Goal: Transaction & Acquisition: Book appointment/travel/reservation

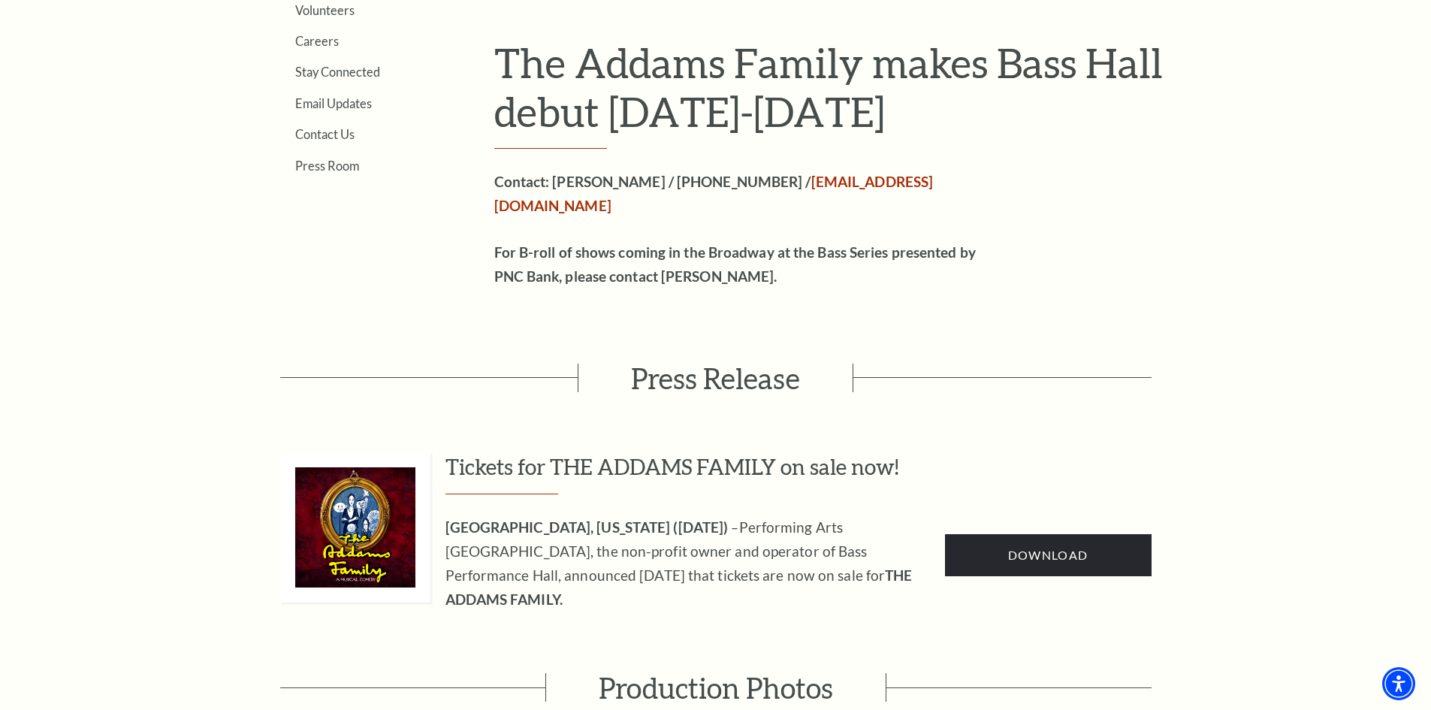
scroll to position [601, 0]
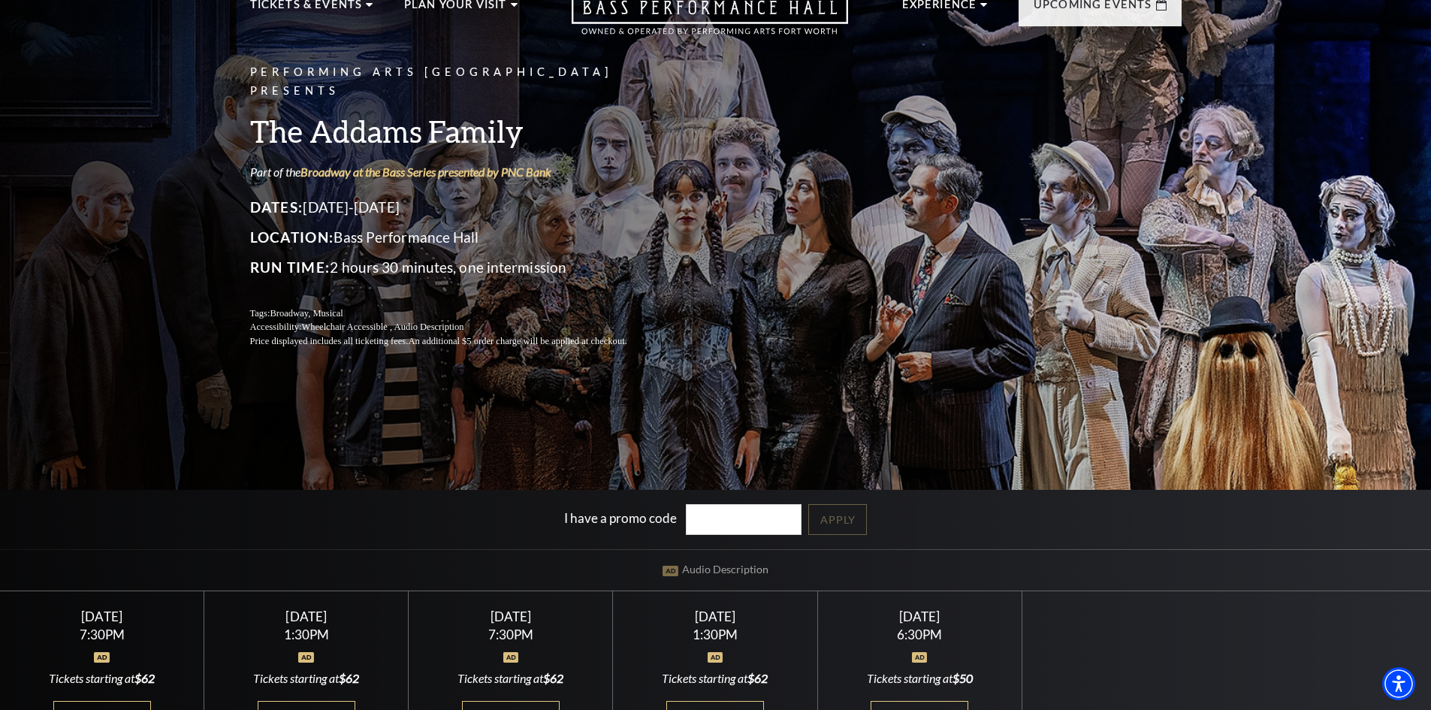
scroll to position [150, 0]
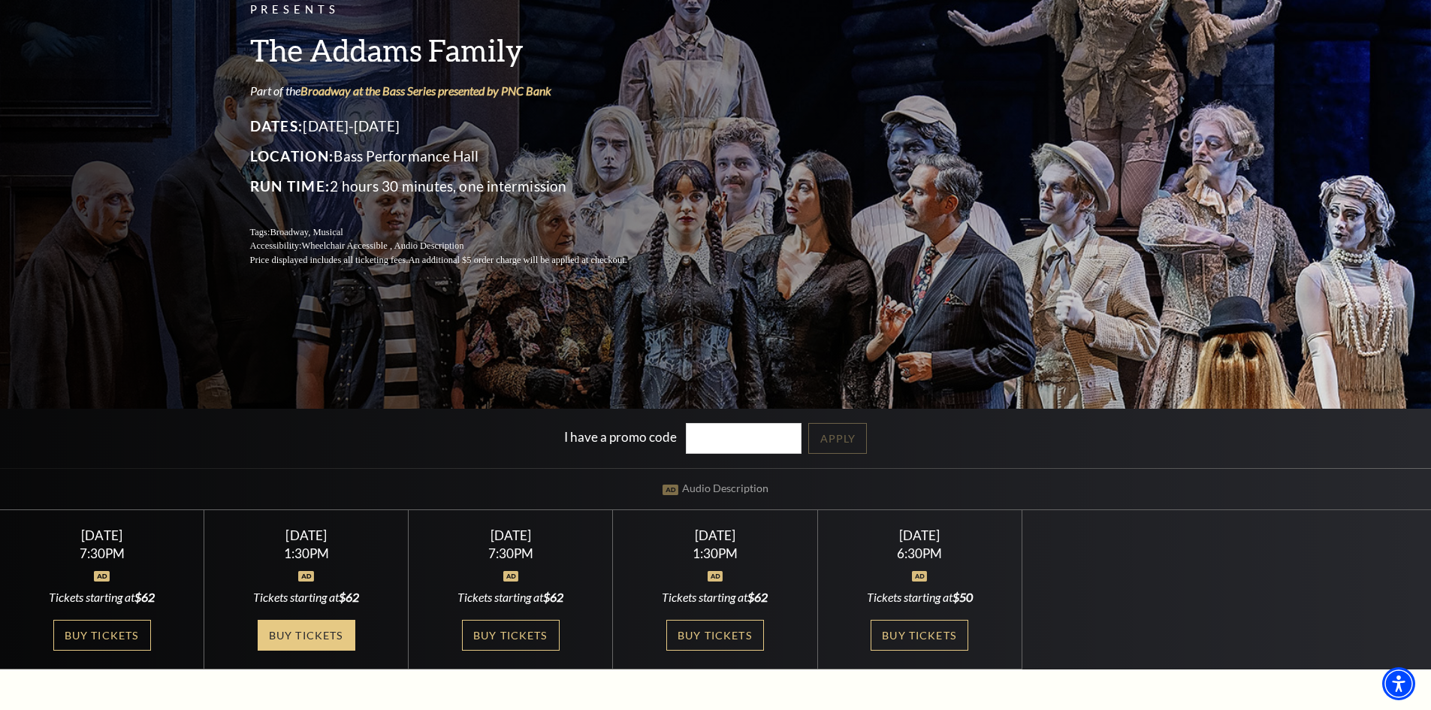
click at [326, 633] on link "Buy Tickets" at bounding box center [307, 635] width 98 height 31
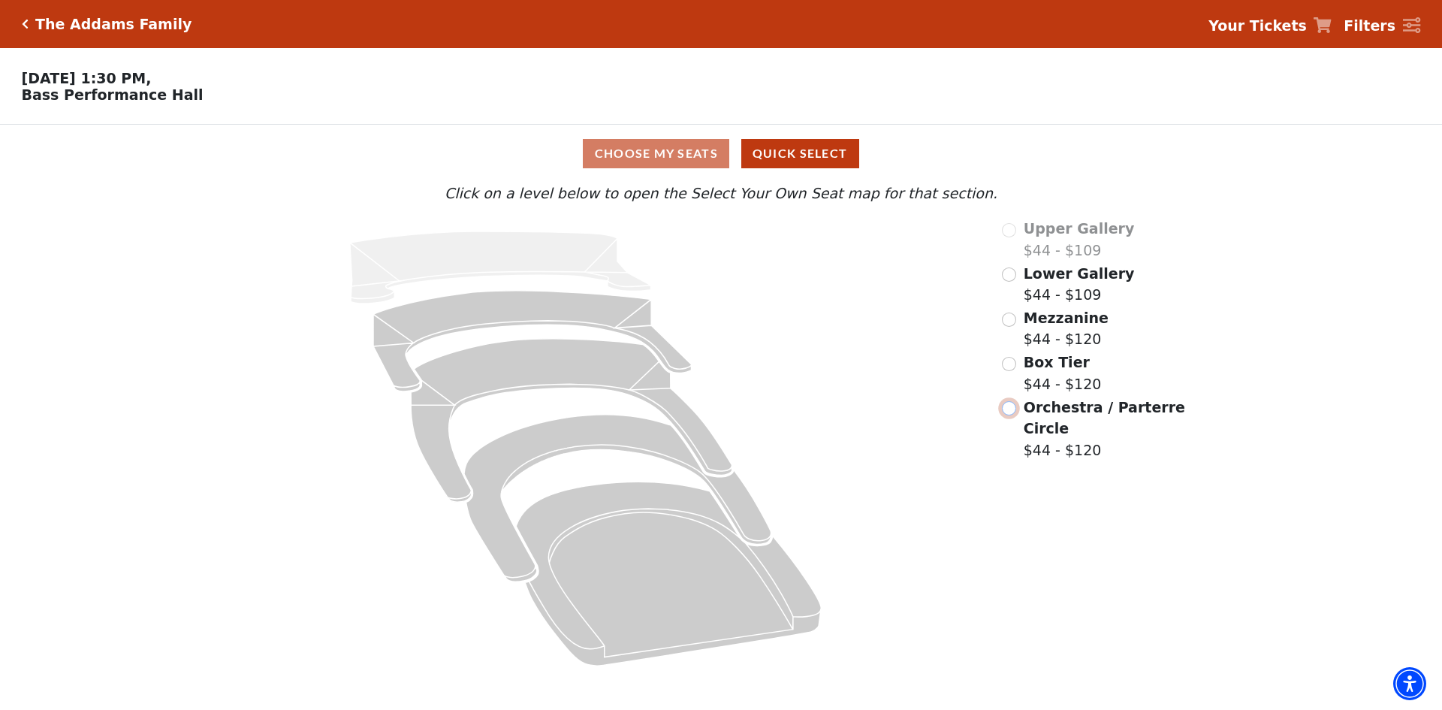
click at [1009, 415] on input "Orchestra / Parterre Circle$44 - $120\a" at bounding box center [1009, 408] width 14 height 14
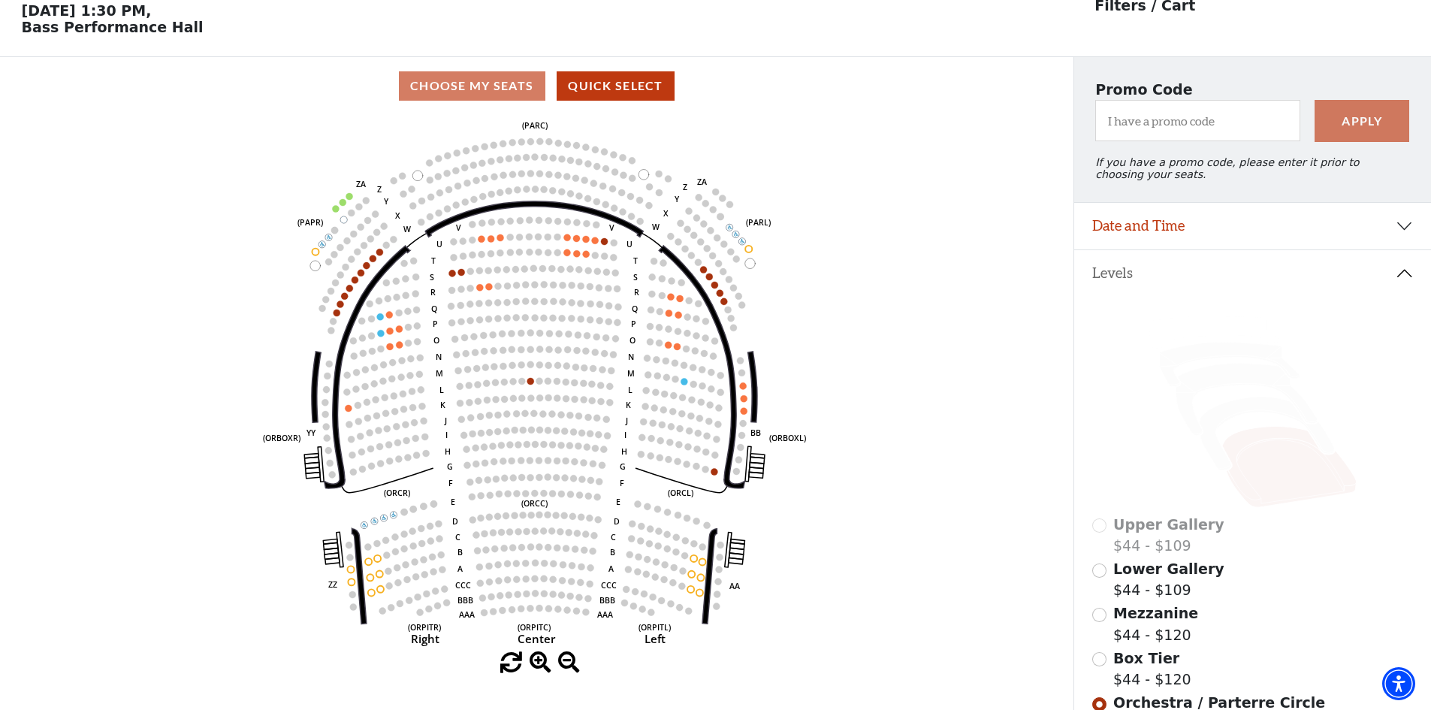
scroll to position [70, 0]
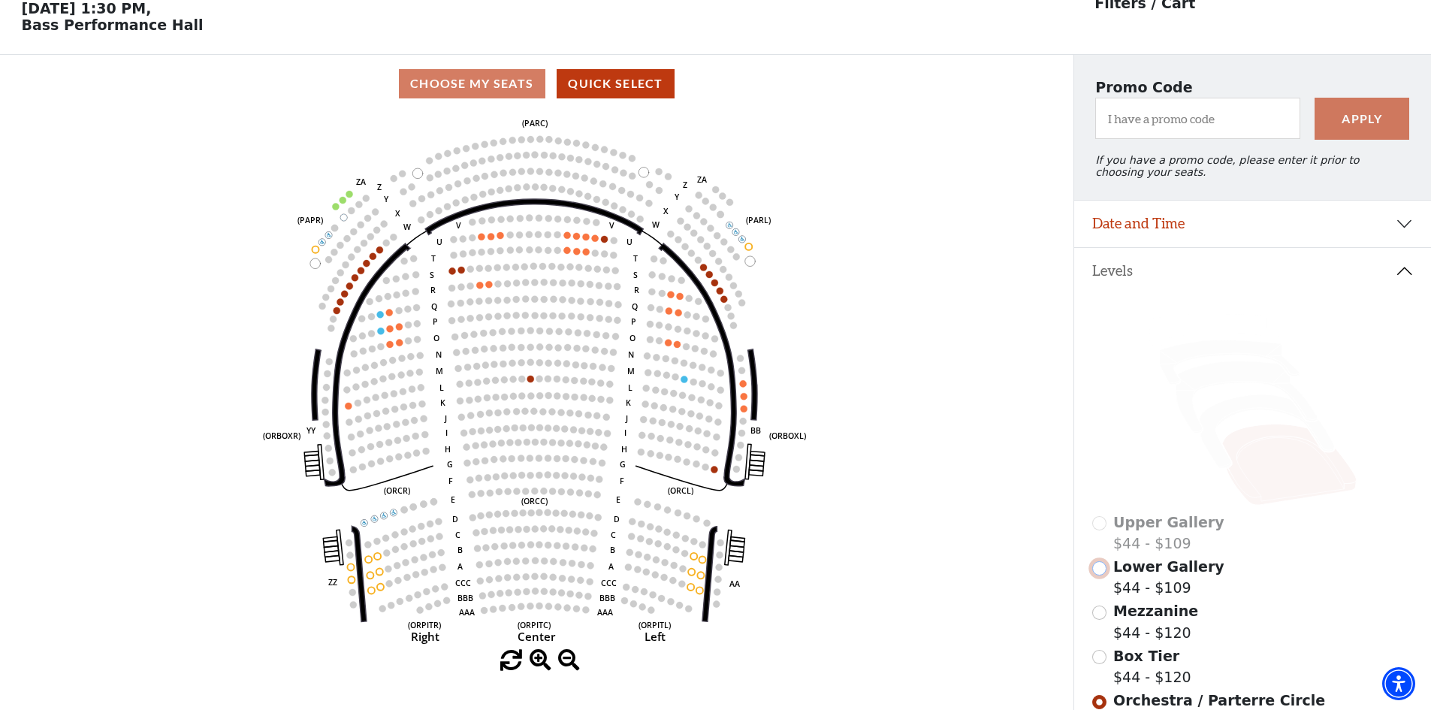
click at [1102, 575] on input "Lower Gallery$44 - $109\a" at bounding box center [1099, 568] width 14 height 14
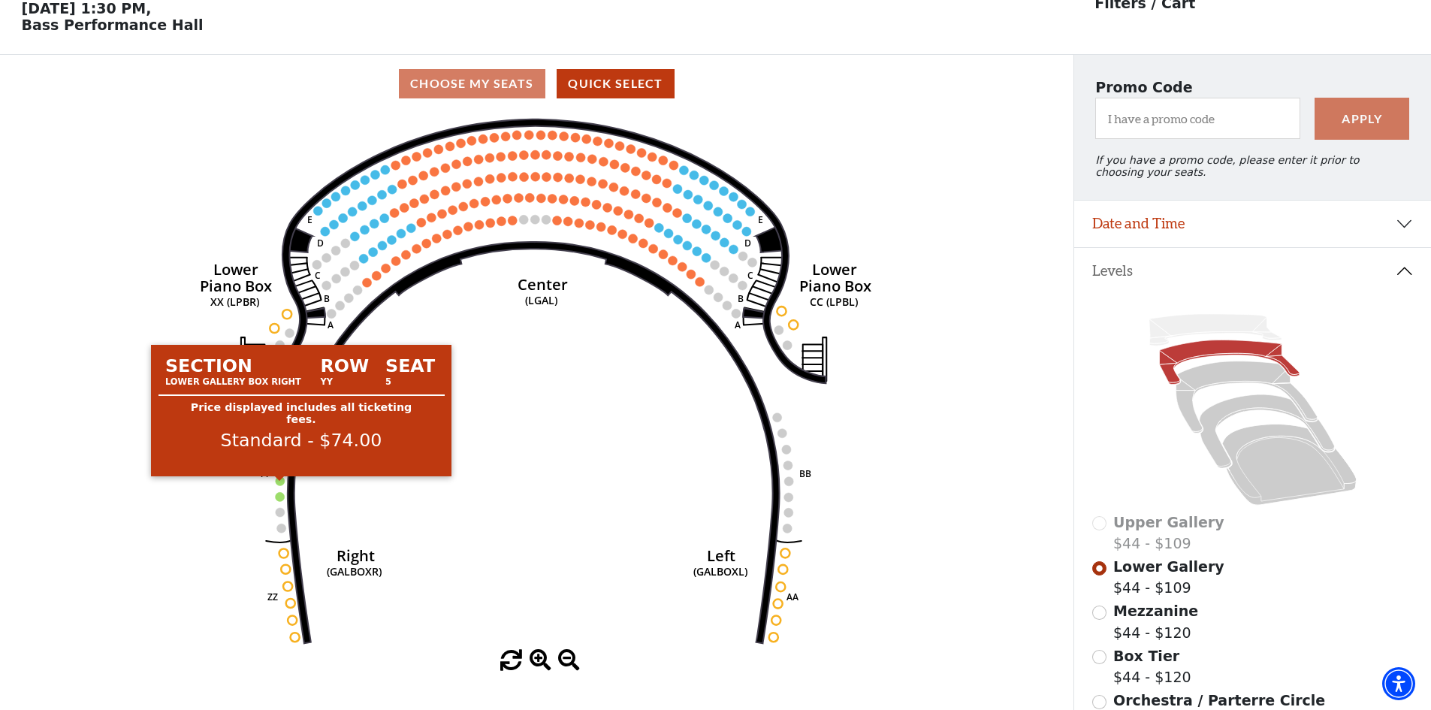
click at [282, 485] on circle at bounding box center [280, 480] width 9 height 9
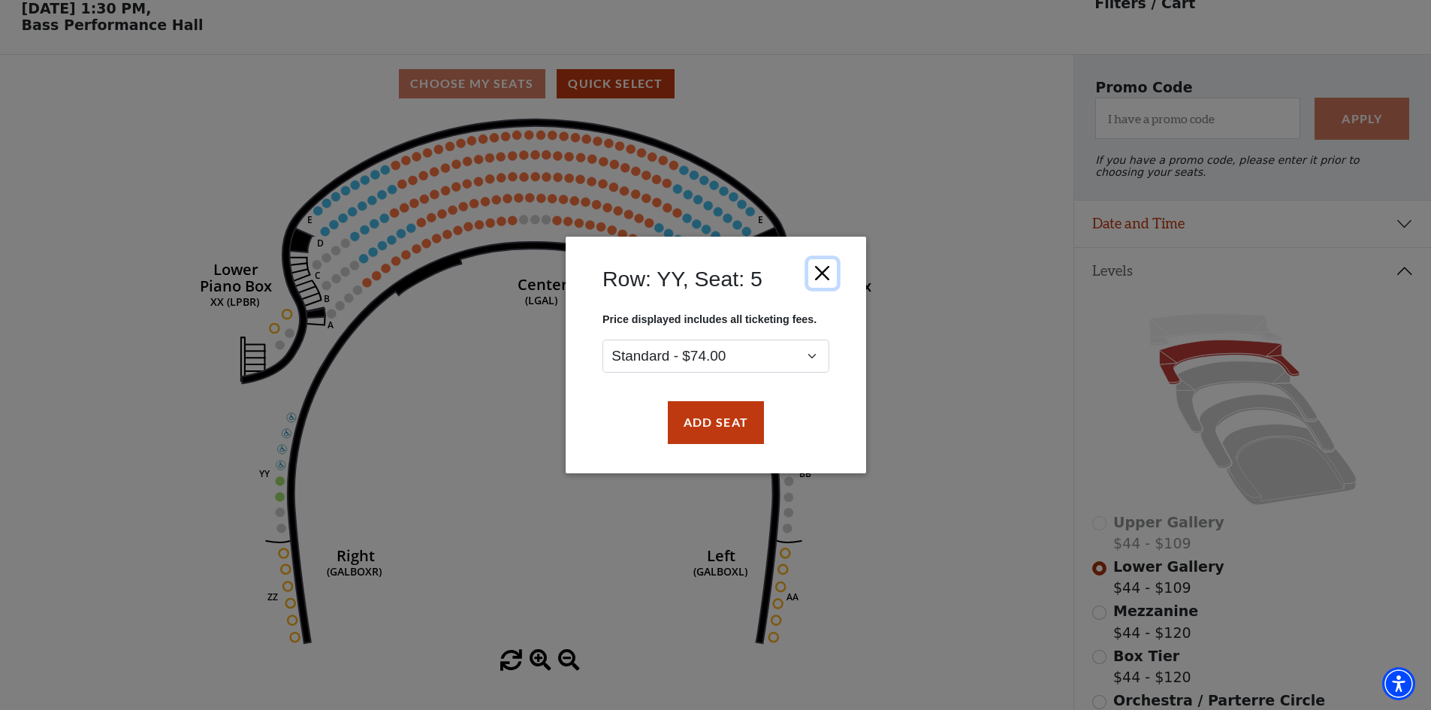
click at [821, 273] on button "Close" at bounding box center [822, 273] width 29 height 29
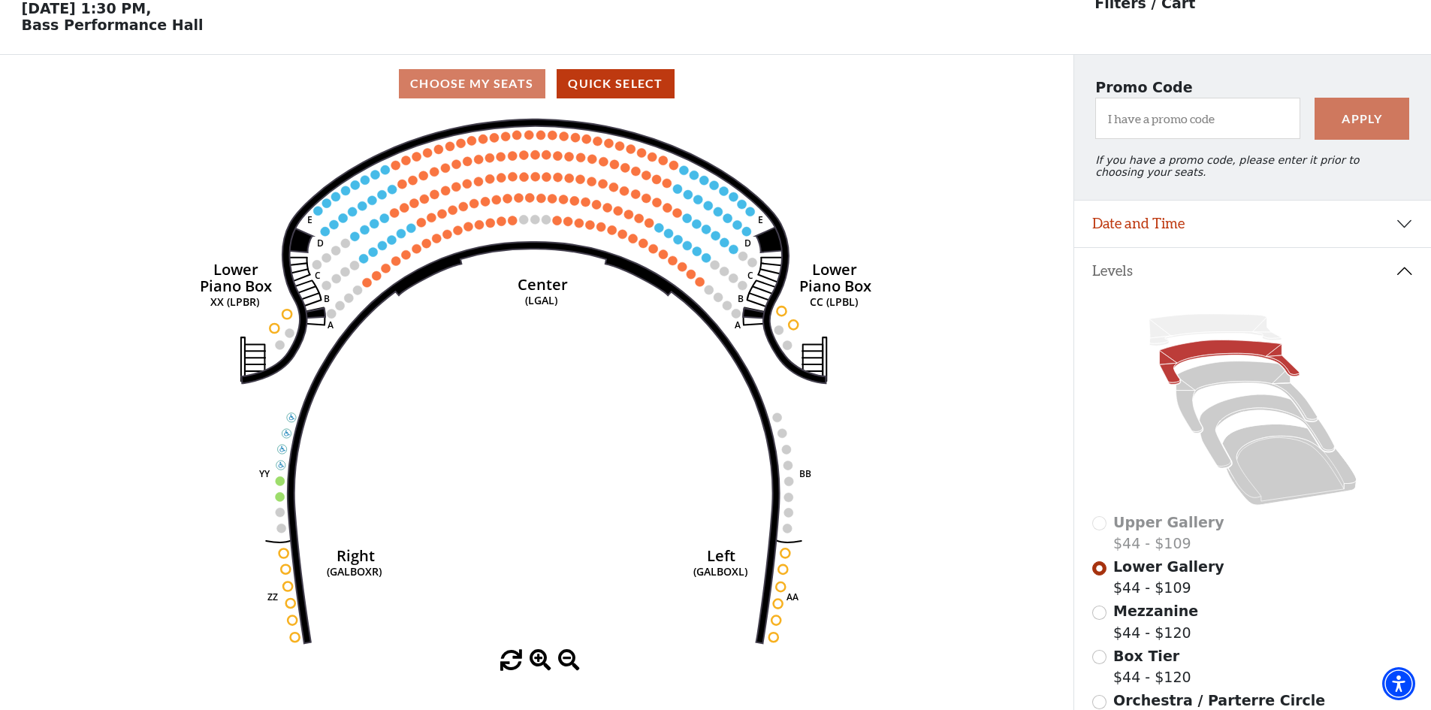
click at [697, 285] on circle at bounding box center [700, 281] width 9 height 9
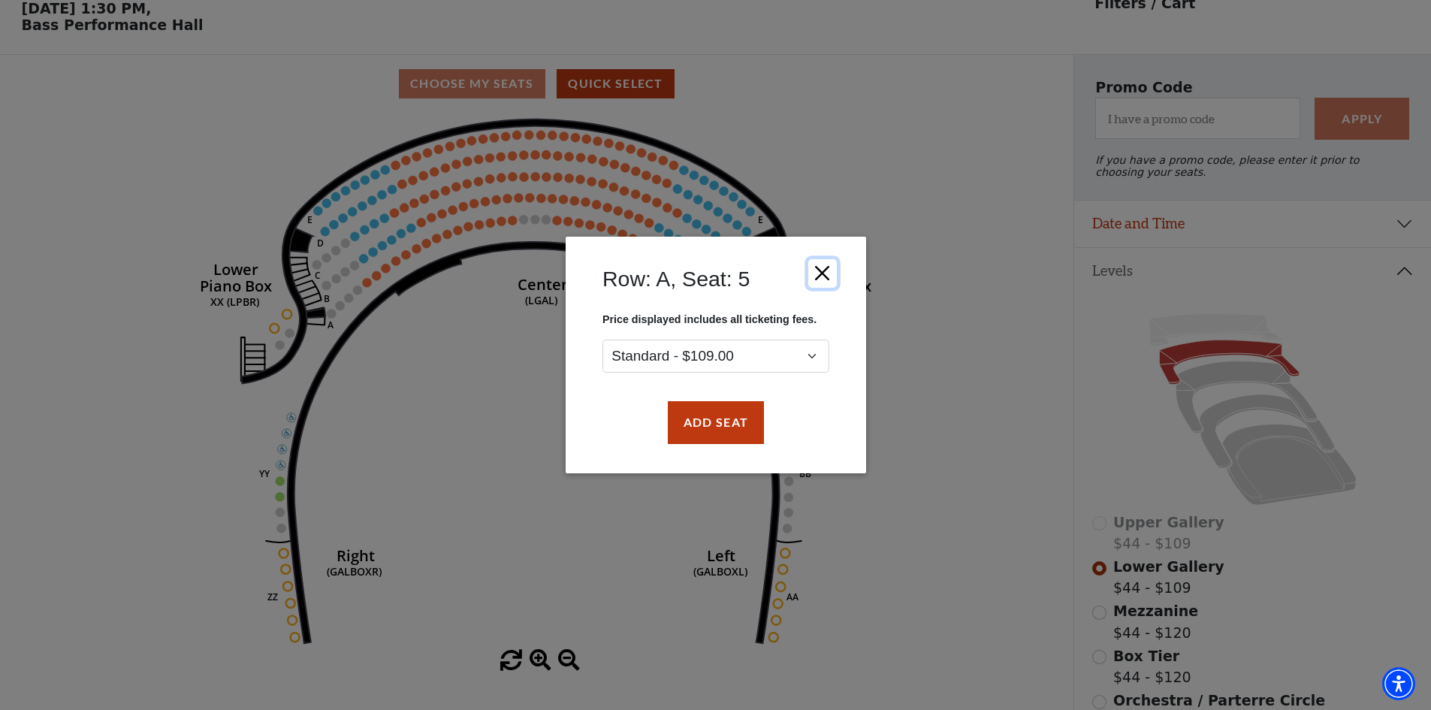
click at [814, 264] on button "Close" at bounding box center [822, 273] width 29 height 29
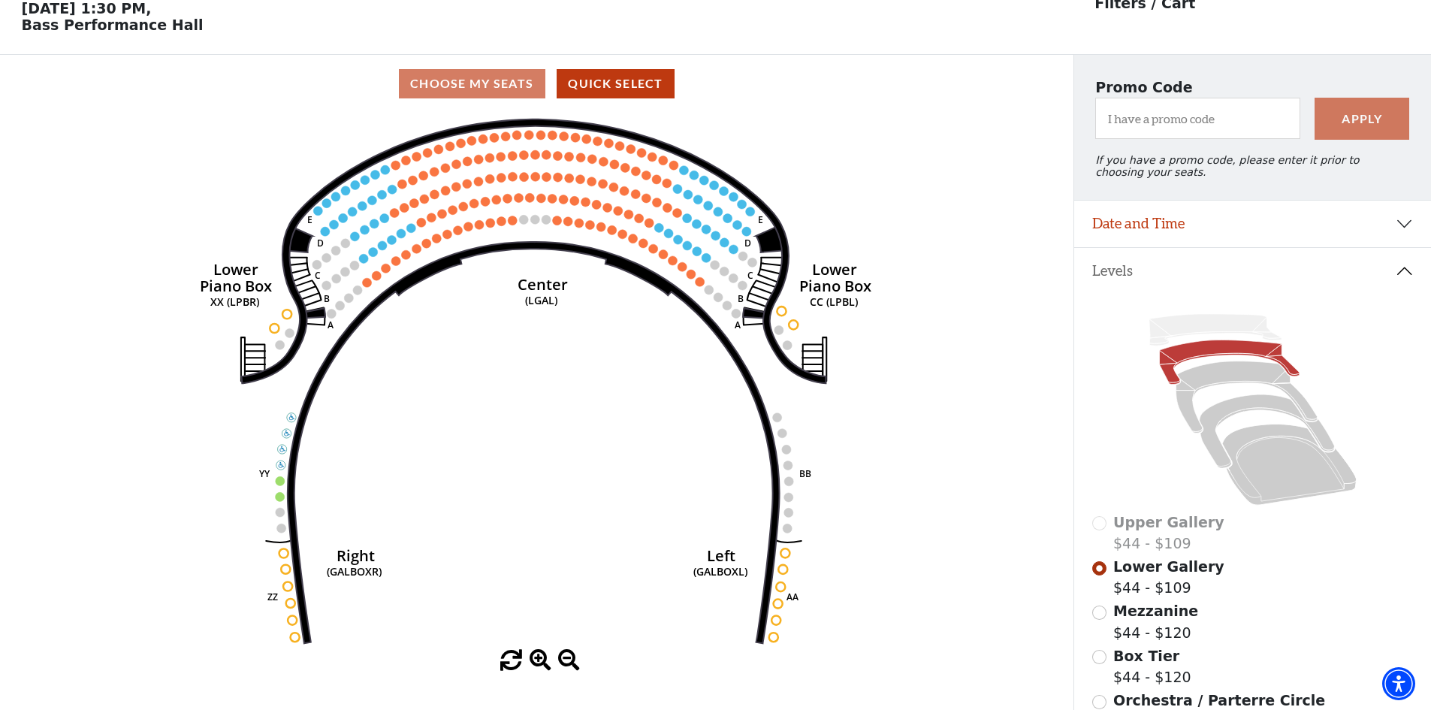
click at [708, 262] on circle at bounding box center [706, 257] width 9 height 9
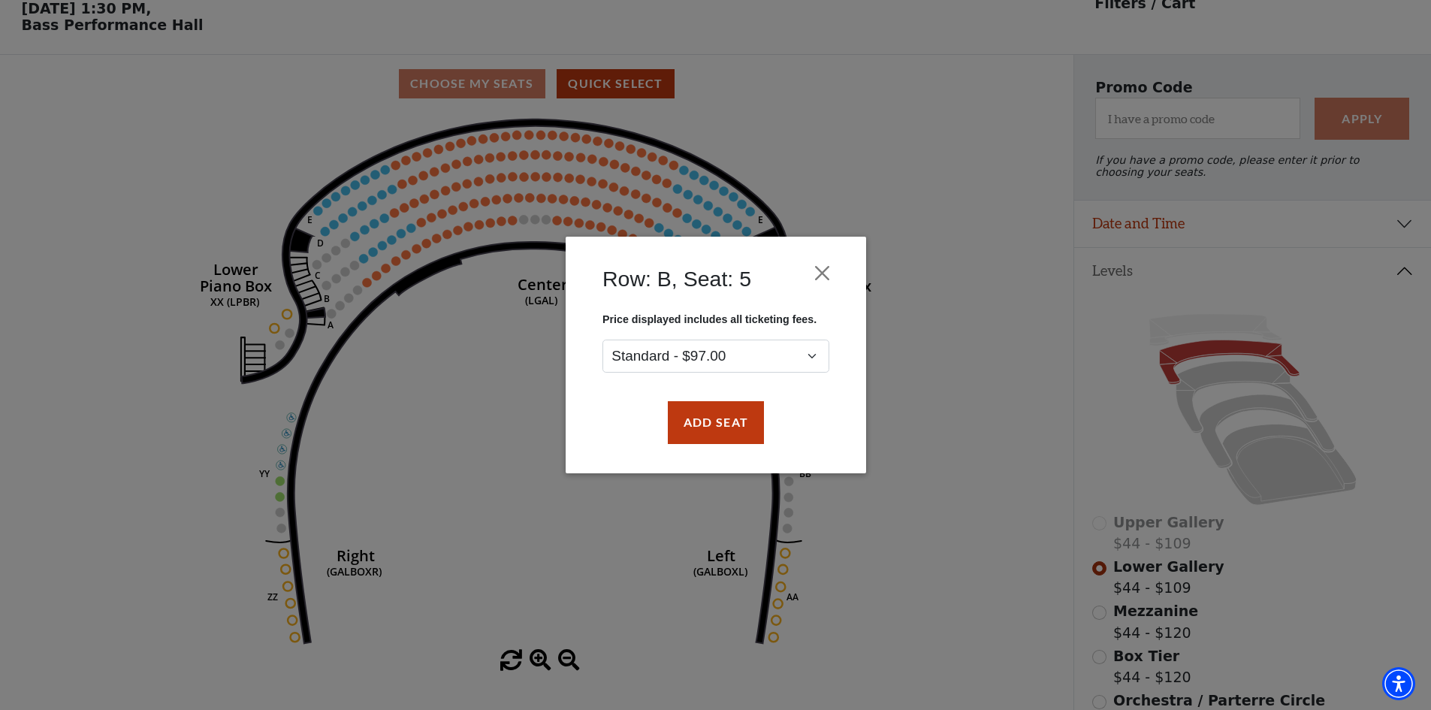
click at [935, 274] on div "Row: B, Seat: 5 Price displayed includes all ticketing fees. Standard - $97.00 …" at bounding box center [715, 355] width 1431 height 710
click at [828, 272] on button "Close" at bounding box center [822, 273] width 29 height 29
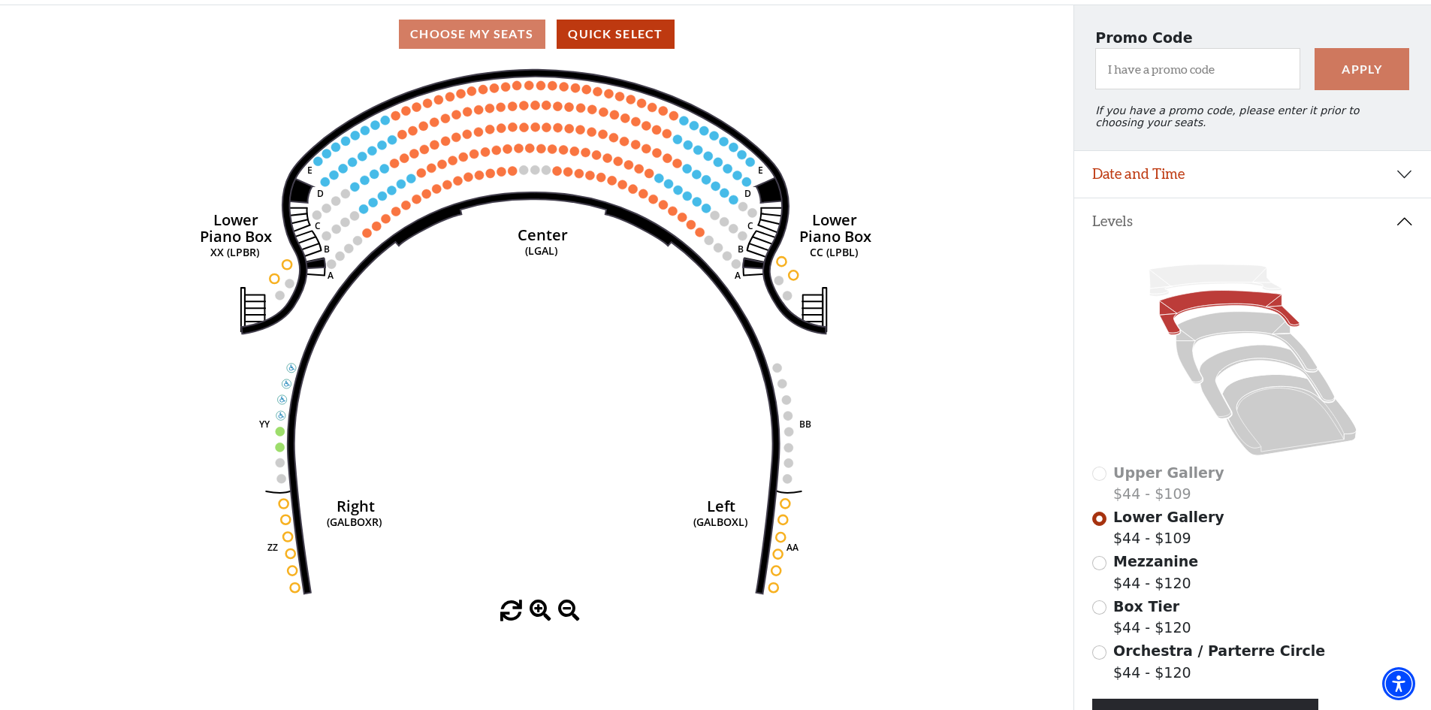
scroll to position [145, 0]
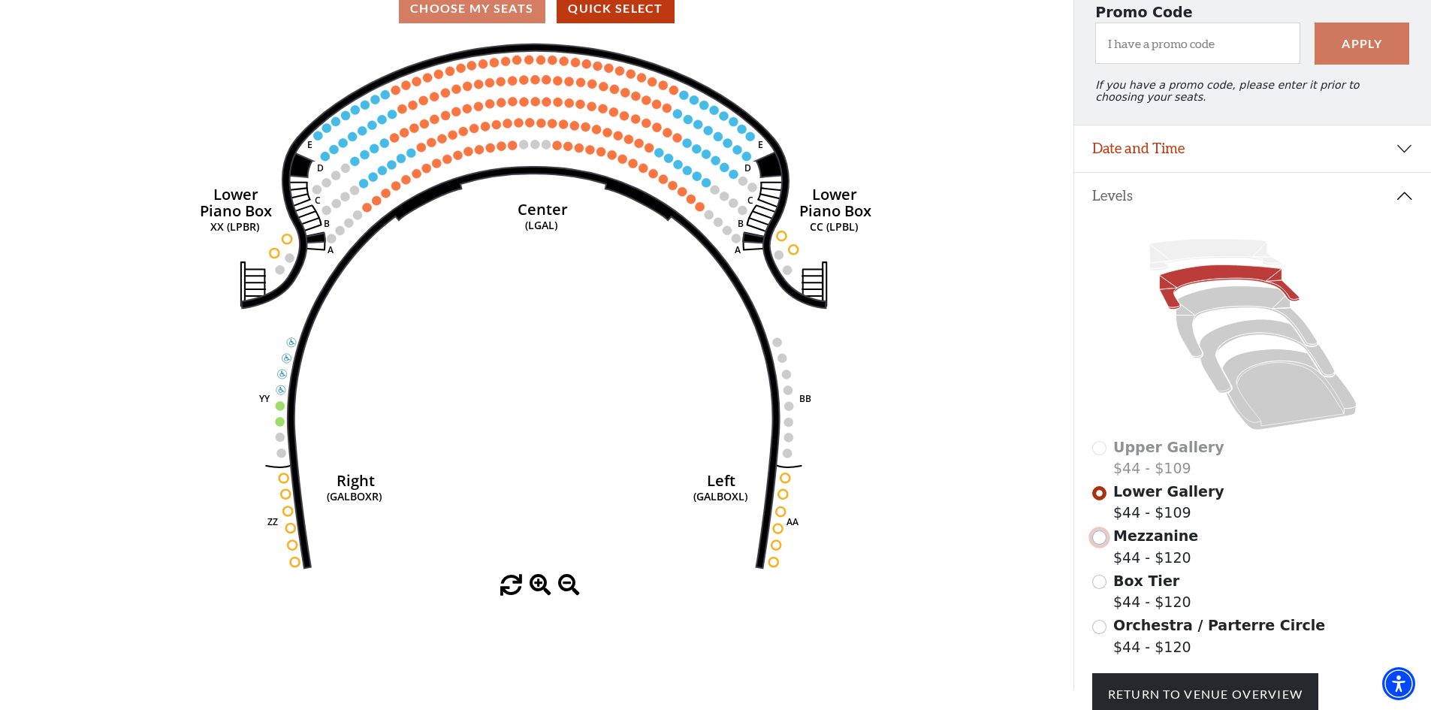
click at [1098, 545] on input "Mezzanine$44 - $120\a" at bounding box center [1099, 537] width 14 height 14
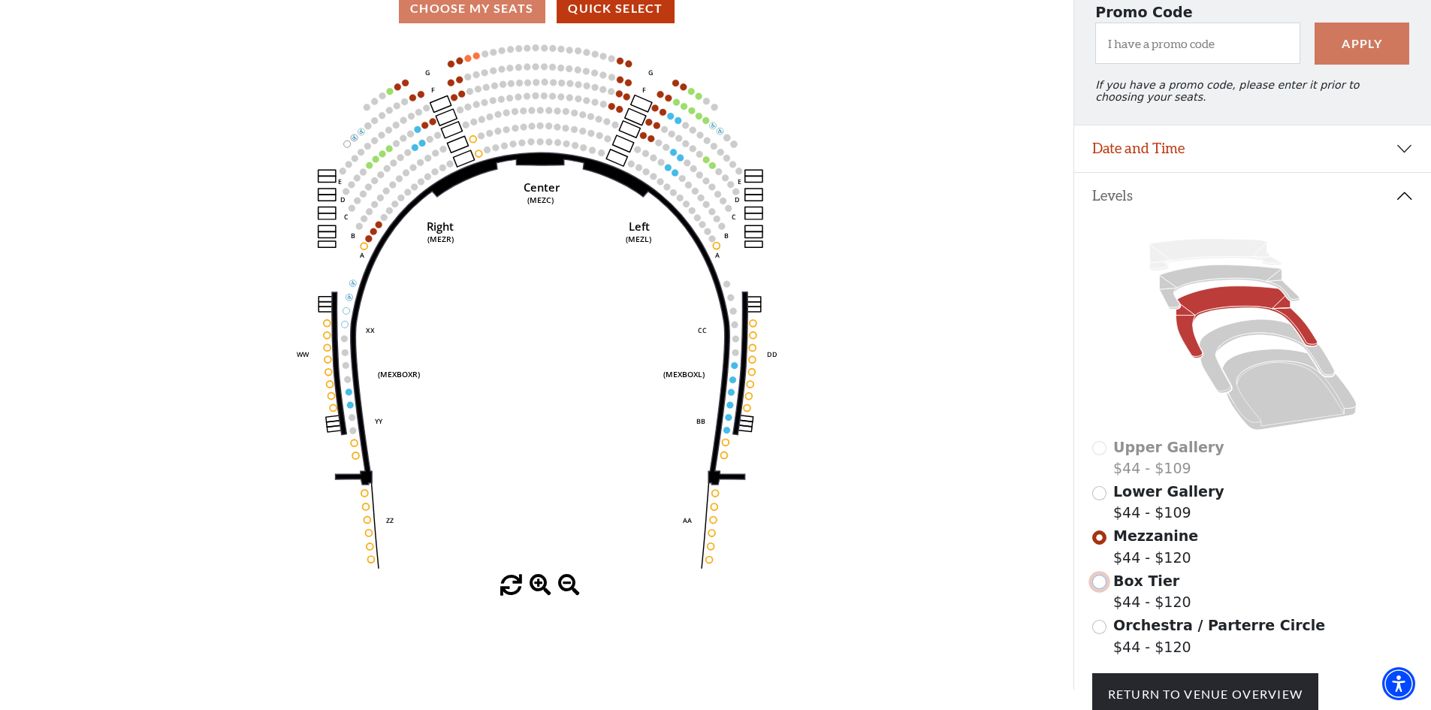
click at [1097, 589] on input "Box Tier$44 - $120\a" at bounding box center [1099, 582] width 14 height 14
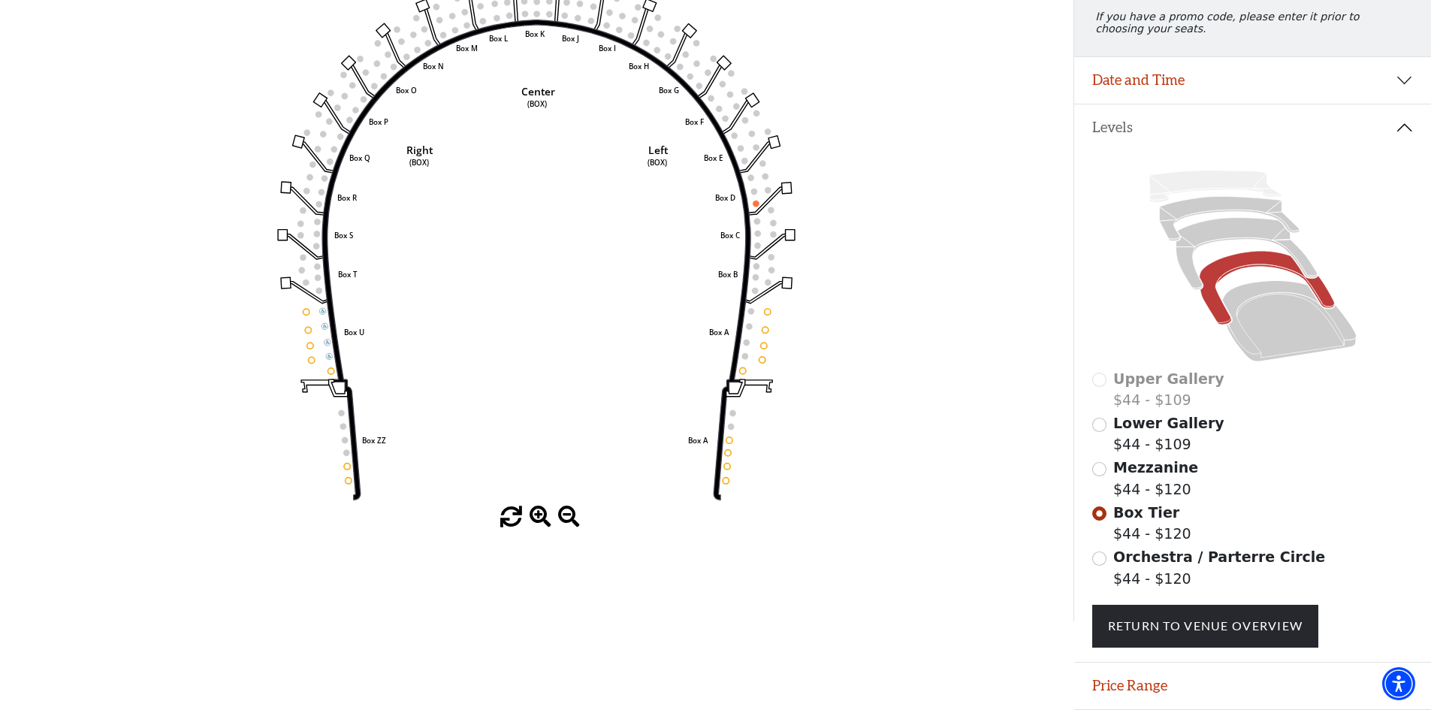
scroll to position [220, 0]
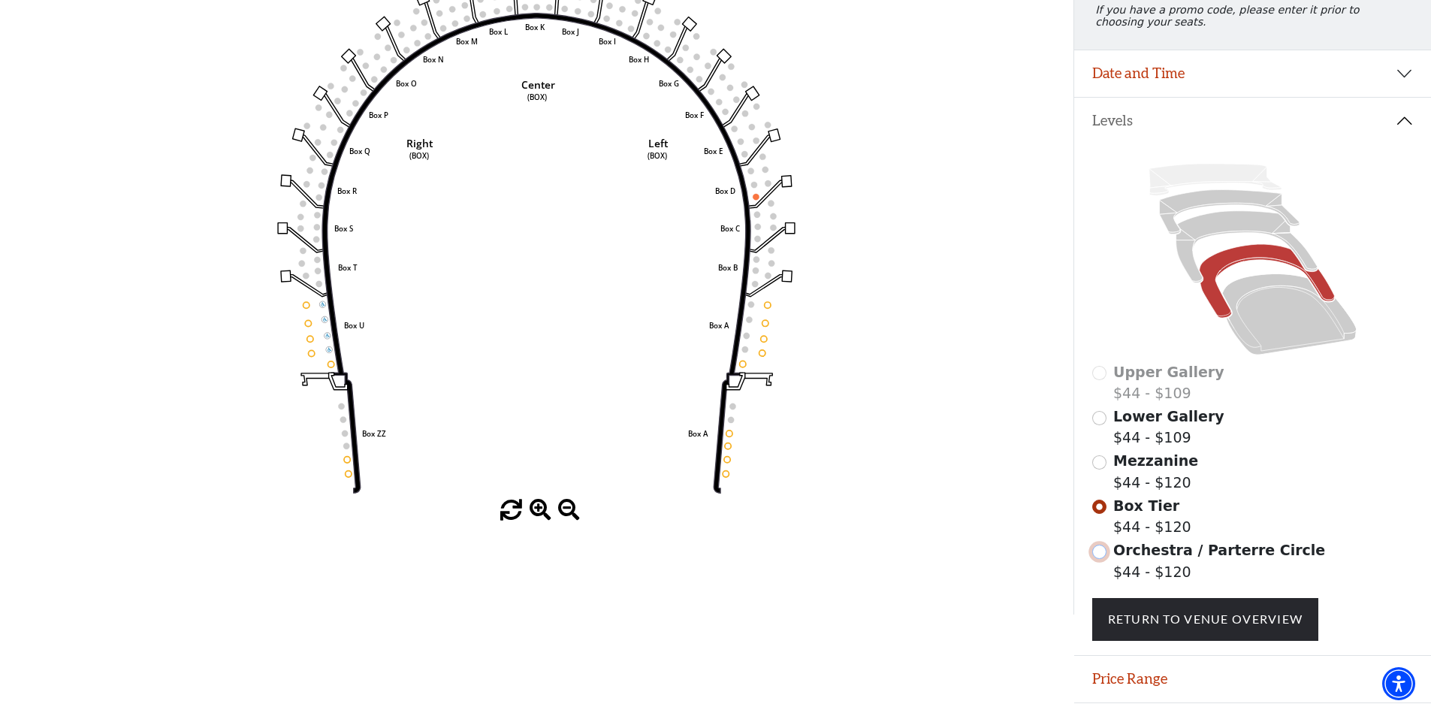
click at [1100, 559] on input "Orchestra / Parterre Circle$44 - $120\a" at bounding box center [1099, 552] width 14 height 14
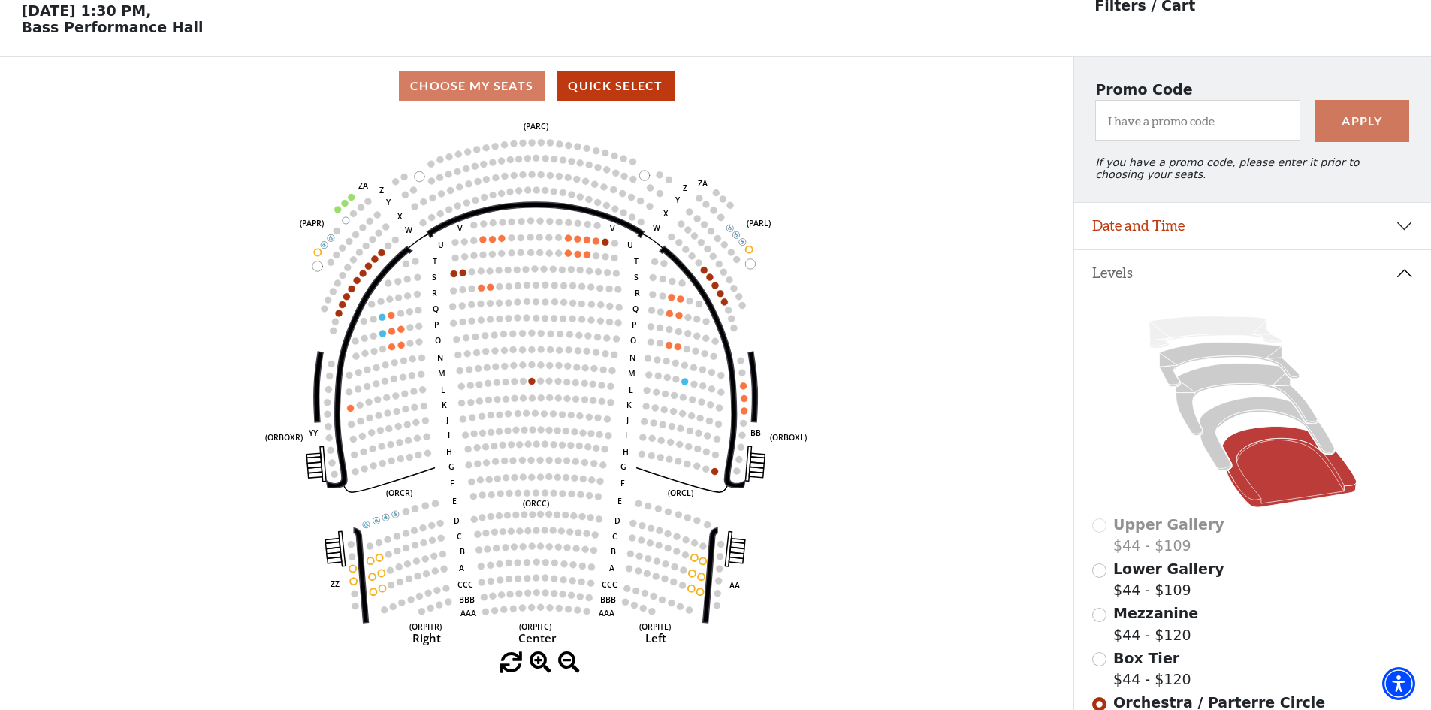
scroll to position [70, 0]
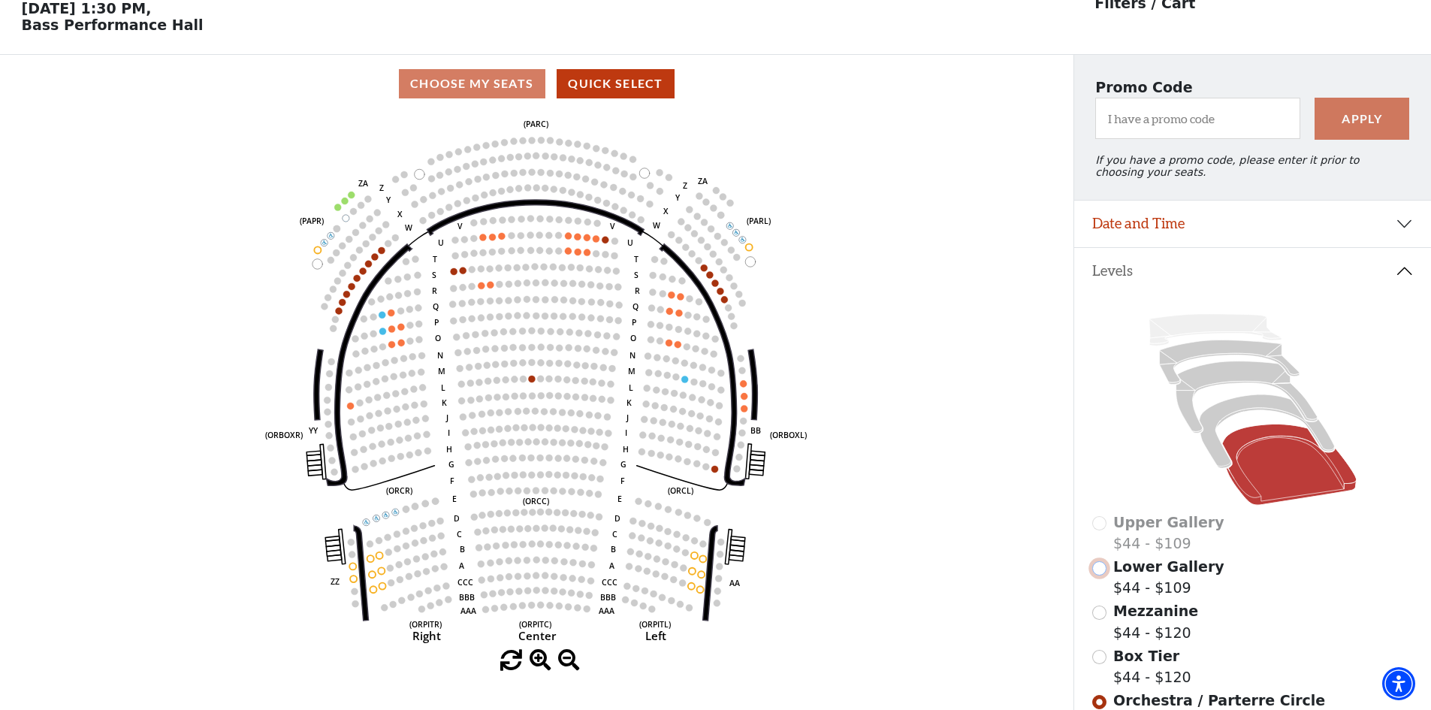
click at [1102, 575] on input "Lower Gallery$44 - $109\a" at bounding box center [1099, 568] width 14 height 14
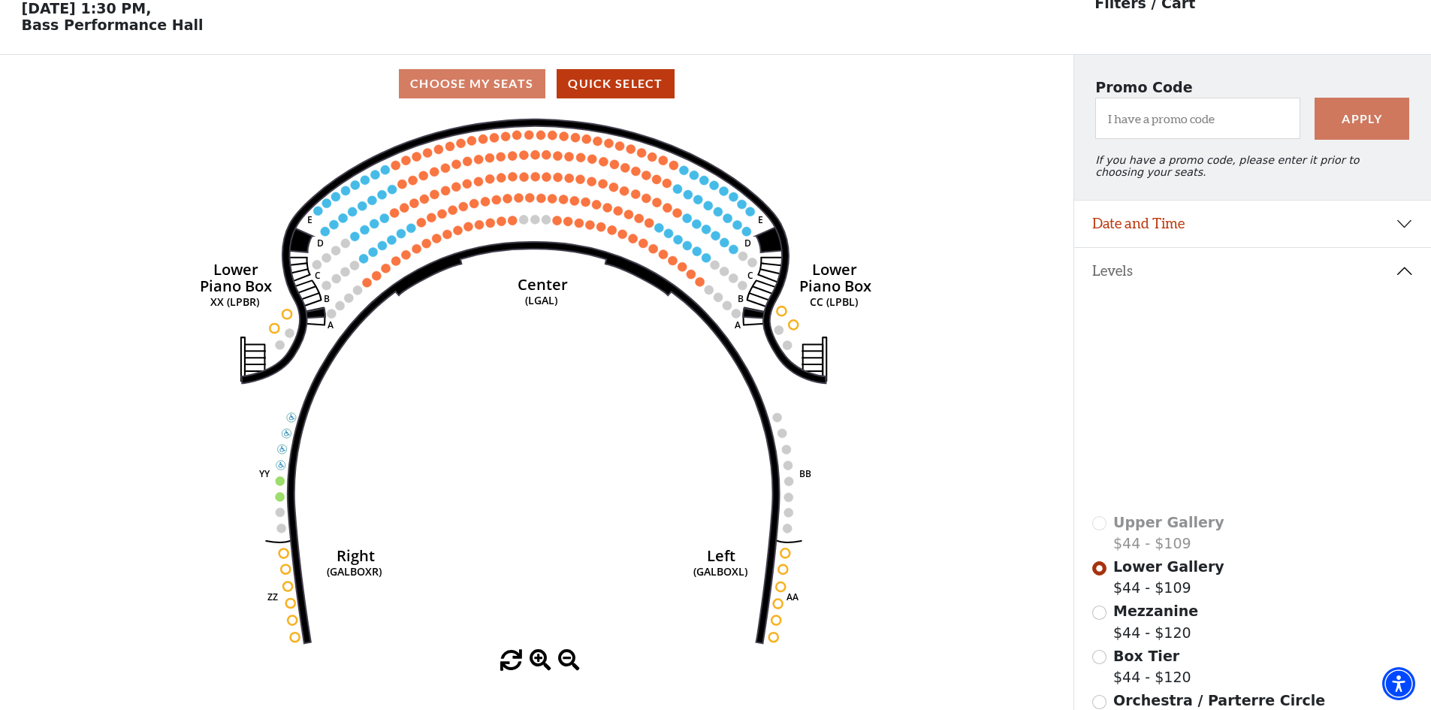
scroll to position [145, 0]
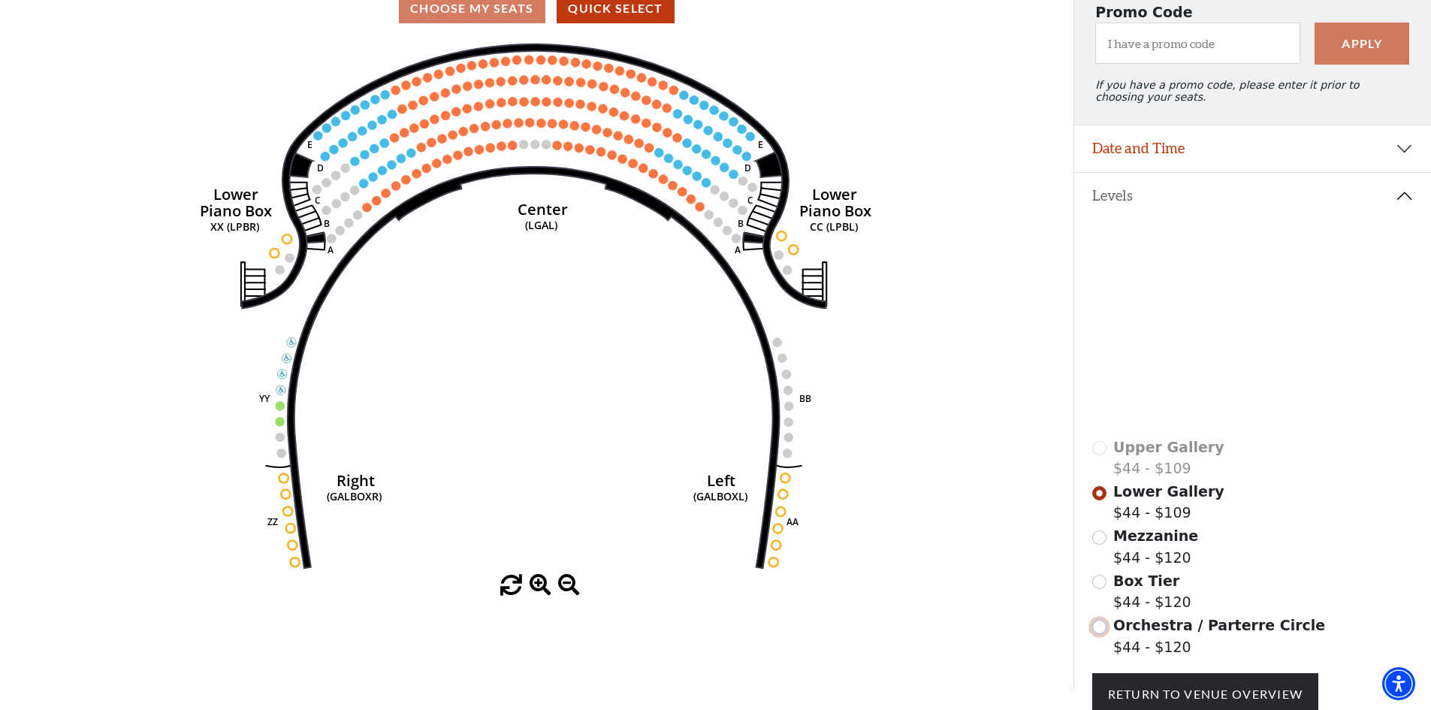
click at [1103, 634] on input "Orchestra / Parterre Circle$44 - $120\a" at bounding box center [1099, 627] width 14 height 14
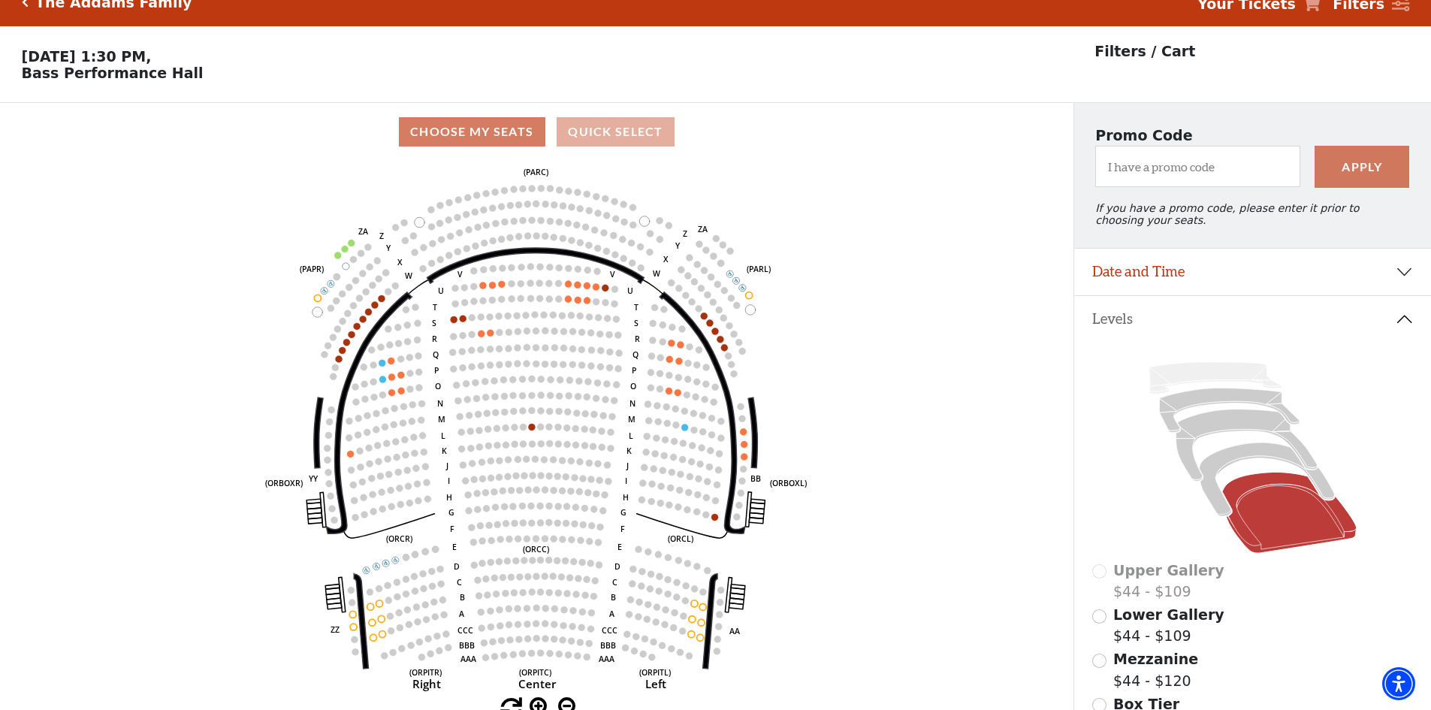
scroll to position [0, 0]
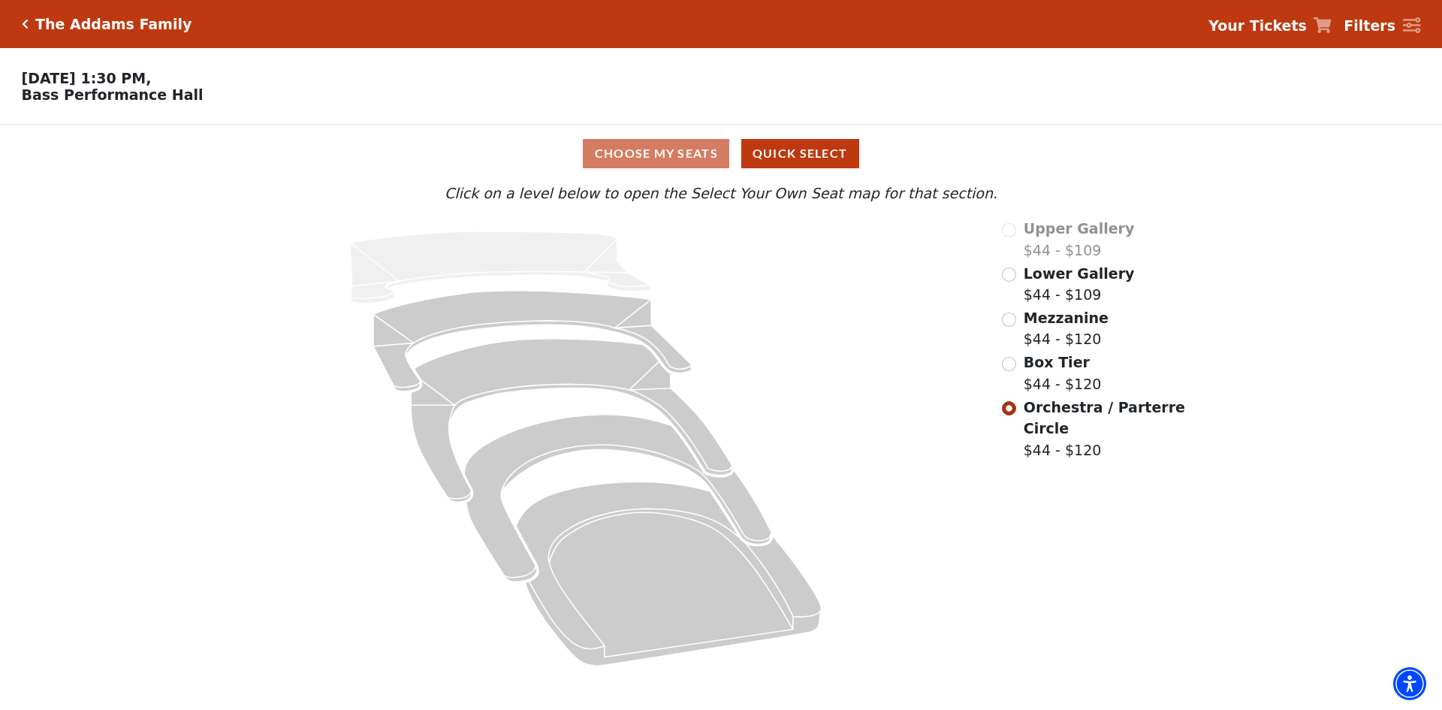
click at [22, 17] on div "The Addams Family" at bounding box center [107, 24] width 171 height 17
click at [26, 23] on icon "Click here to go back to filters" at bounding box center [25, 24] width 7 height 11
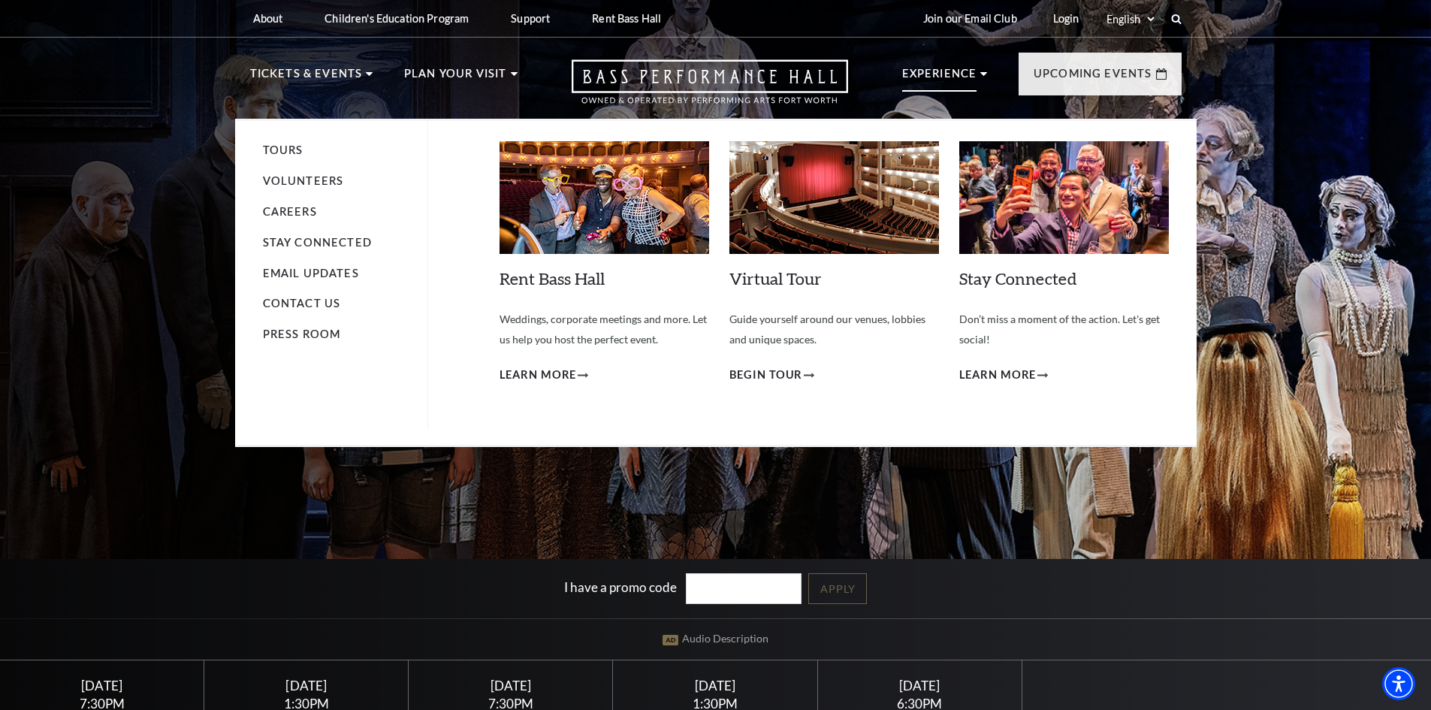
scroll to position [300, 0]
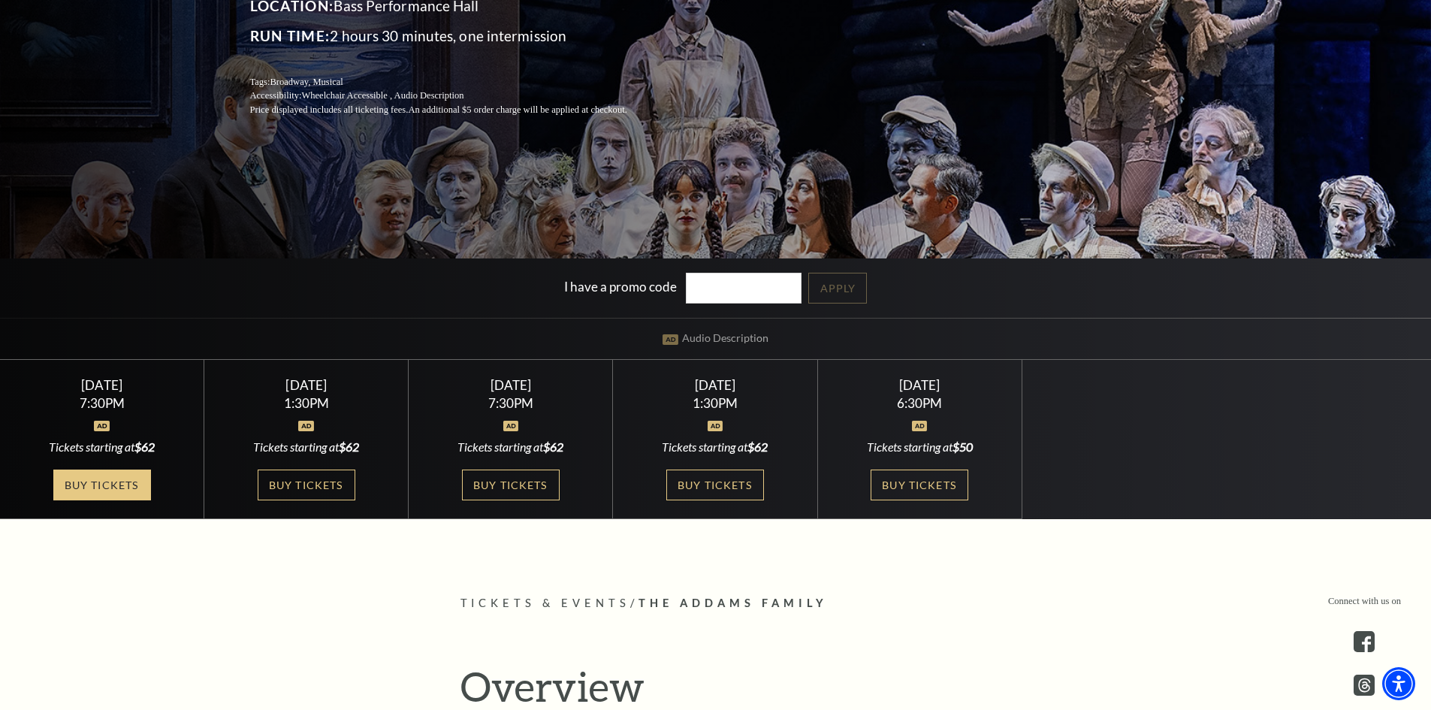
click at [122, 482] on link "Buy Tickets" at bounding box center [102, 485] width 98 height 31
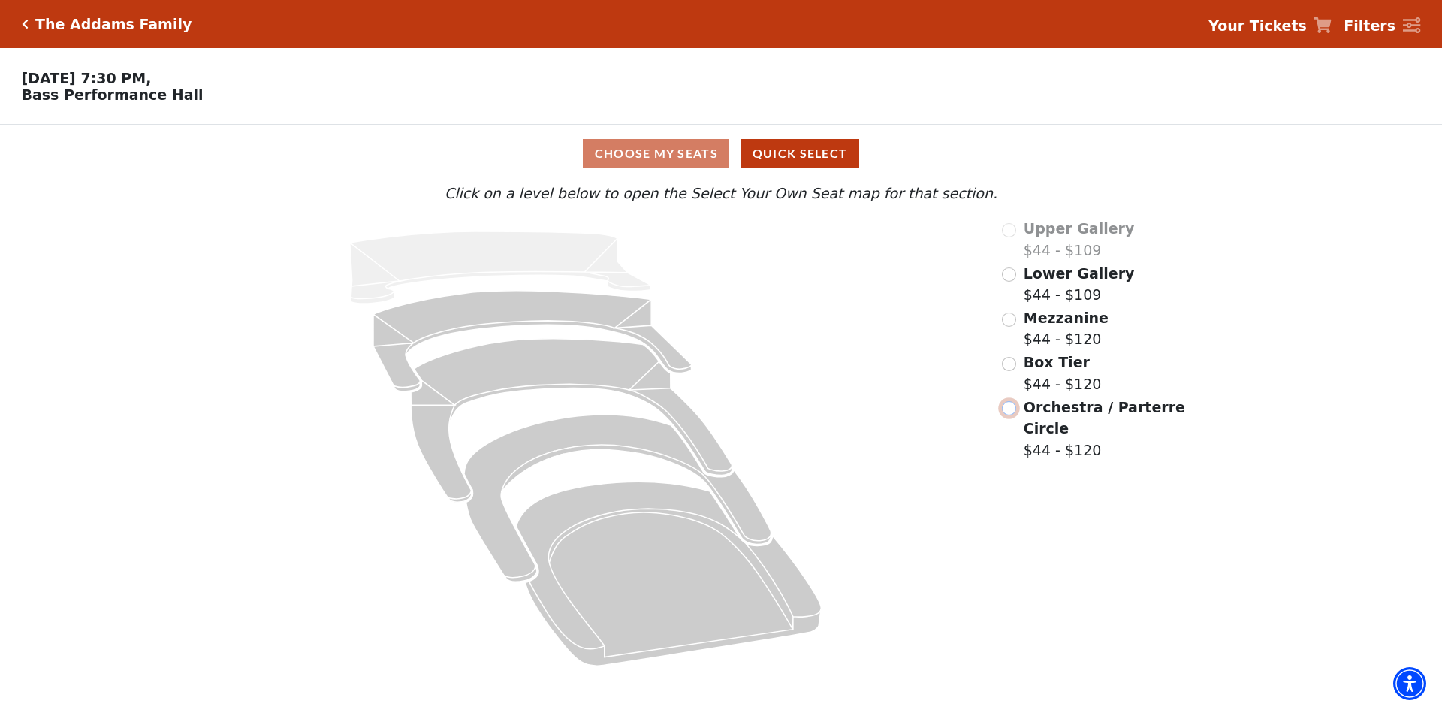
click at [1014, 415] on input "Orchestra / Parterre Circle$44 - $120\a" at bounding box center [1009, 408] width 14 height 14
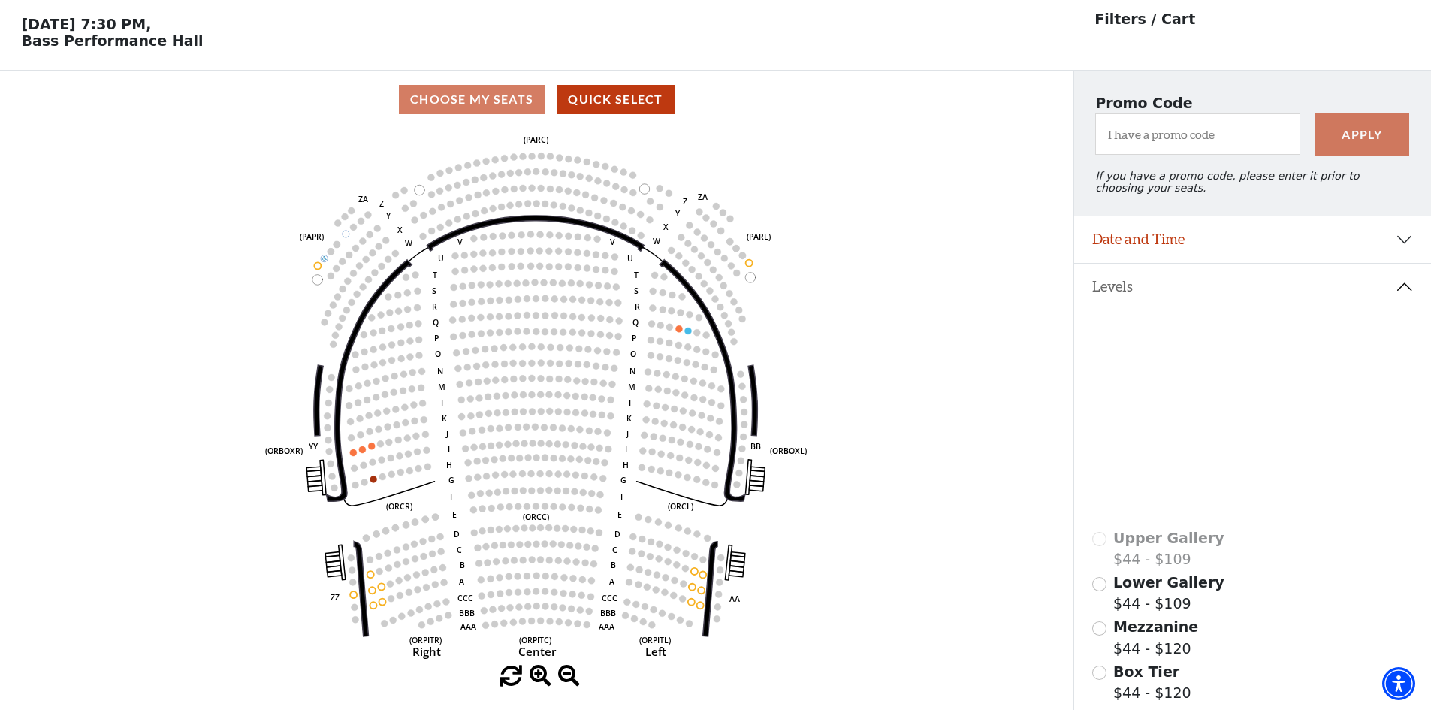
scroll to position [70, 0]
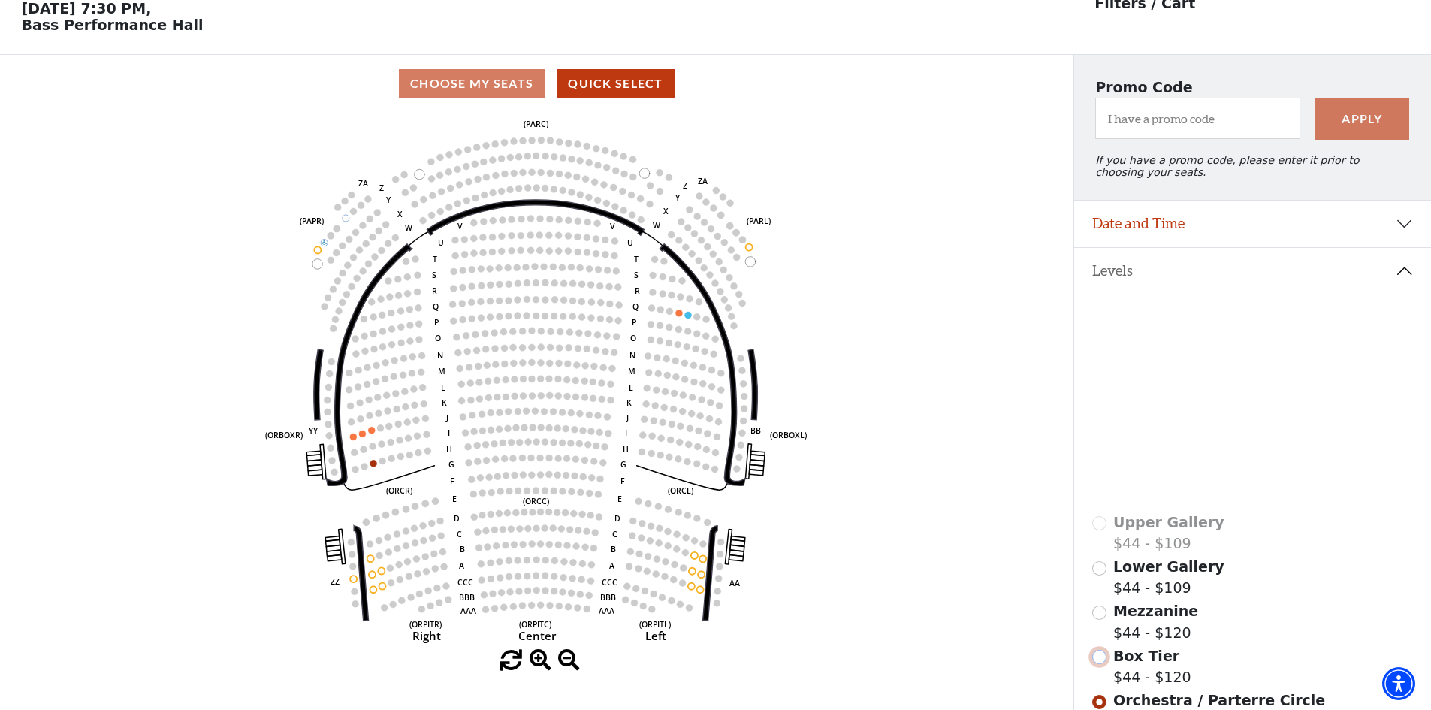
click at [1101, 664] on input "Box Tier$44 - $120\a" at bounding box center [1099, 657] width 14 height 14
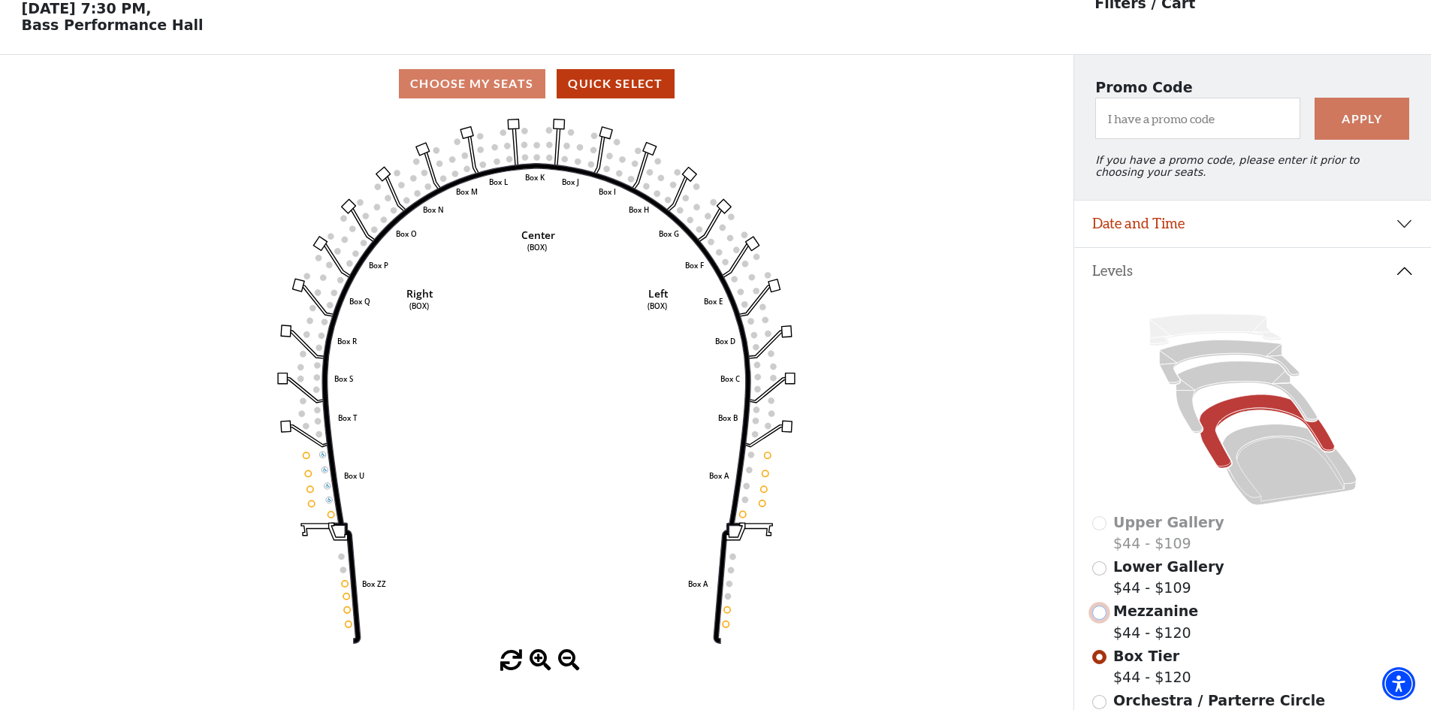
click at [1101, 620] on input "Mezzanine$44 - $120\a" at bounding box center [1099, 612] width 14 height 14
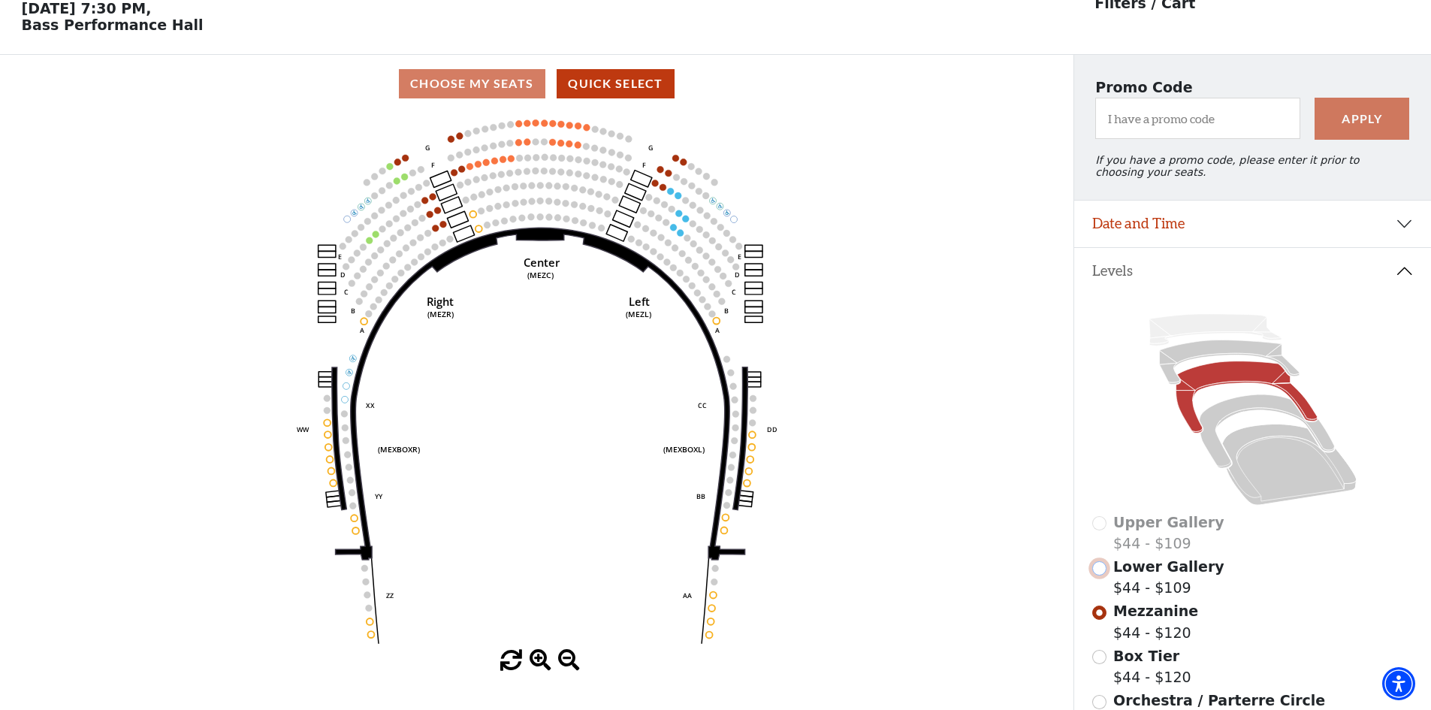
click at [1098, 575] on input "Lower Gallery$44 - $109\a" at bounding box center [1099, 568] width 14 height 14
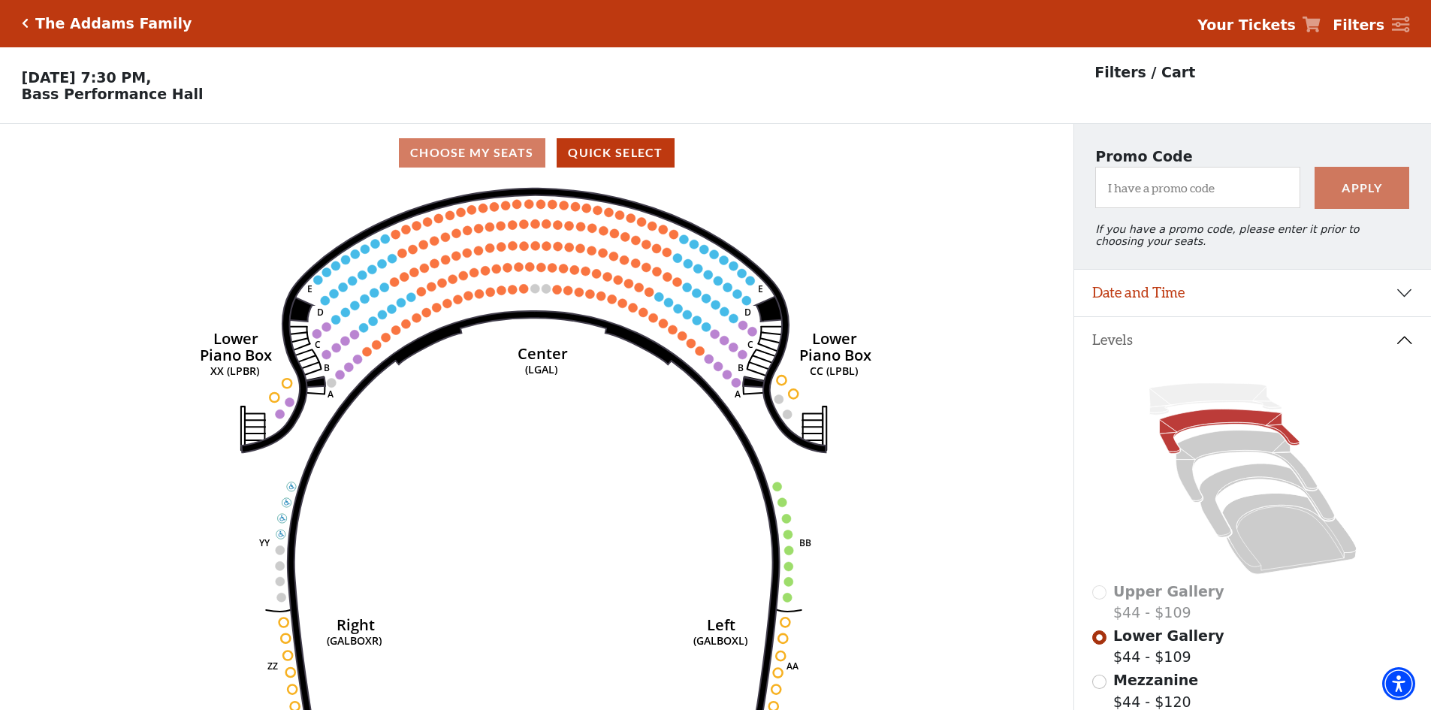
scroll to position [0, 0]
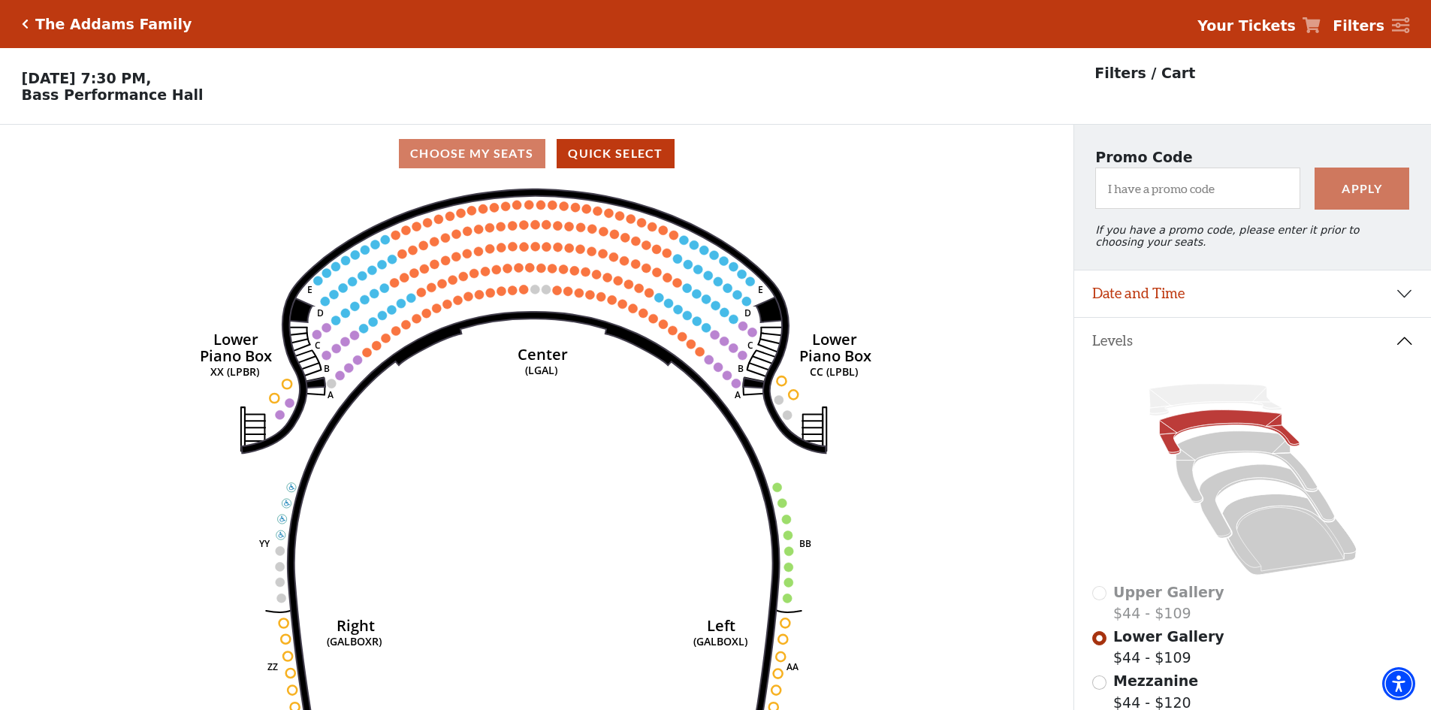
click at [26, 23] on icon "Click here to go back to filters" at bounding box center [25, 24] width 7 height 11
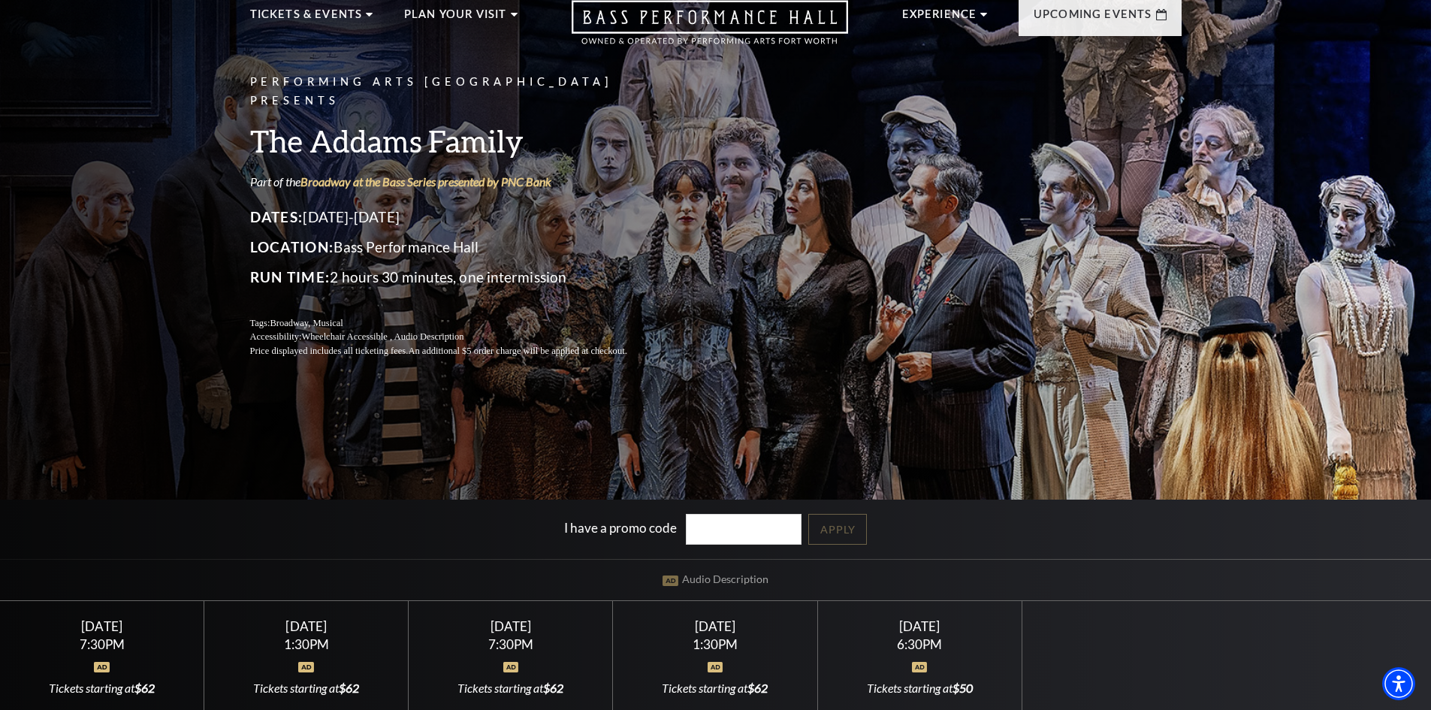
scroll to position [150, 0]
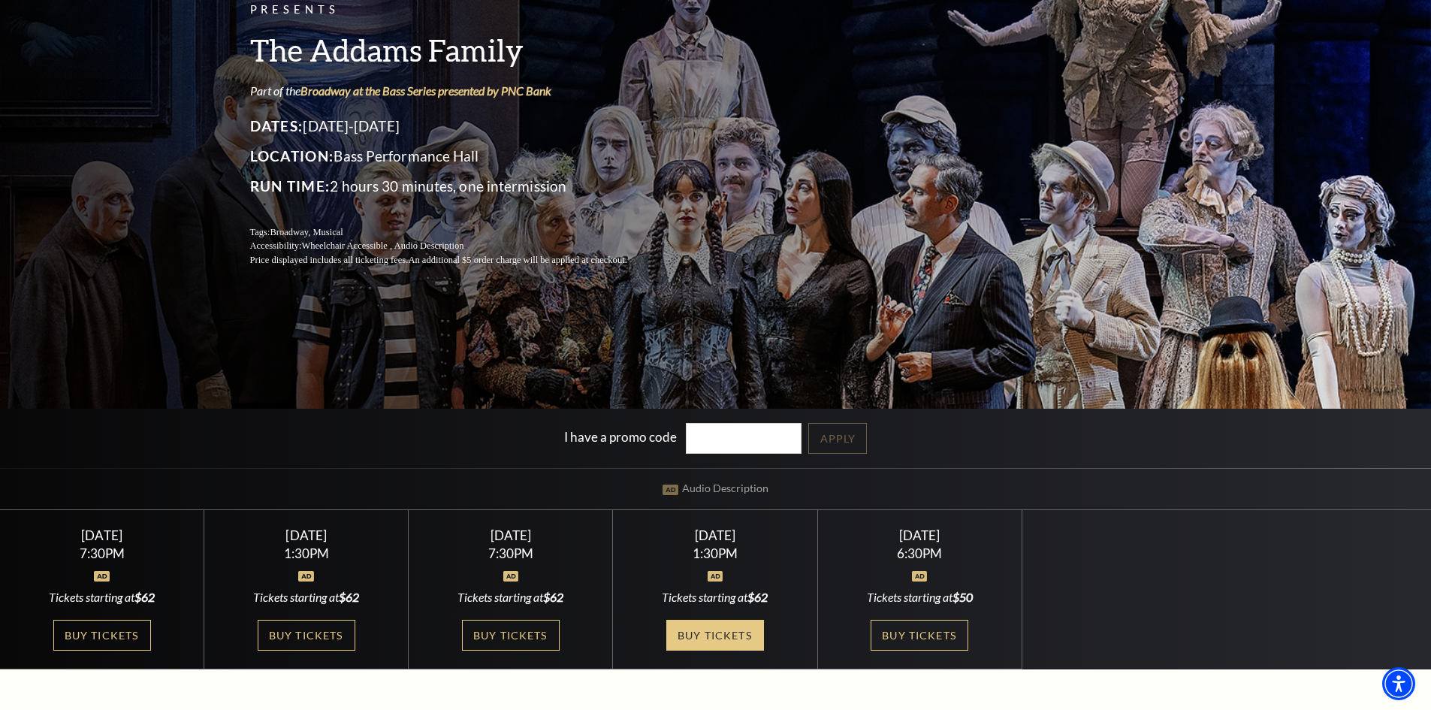
click at [715, 633] on link "Buy Tickets" at bounding box center [715, 635] width 98 height 31
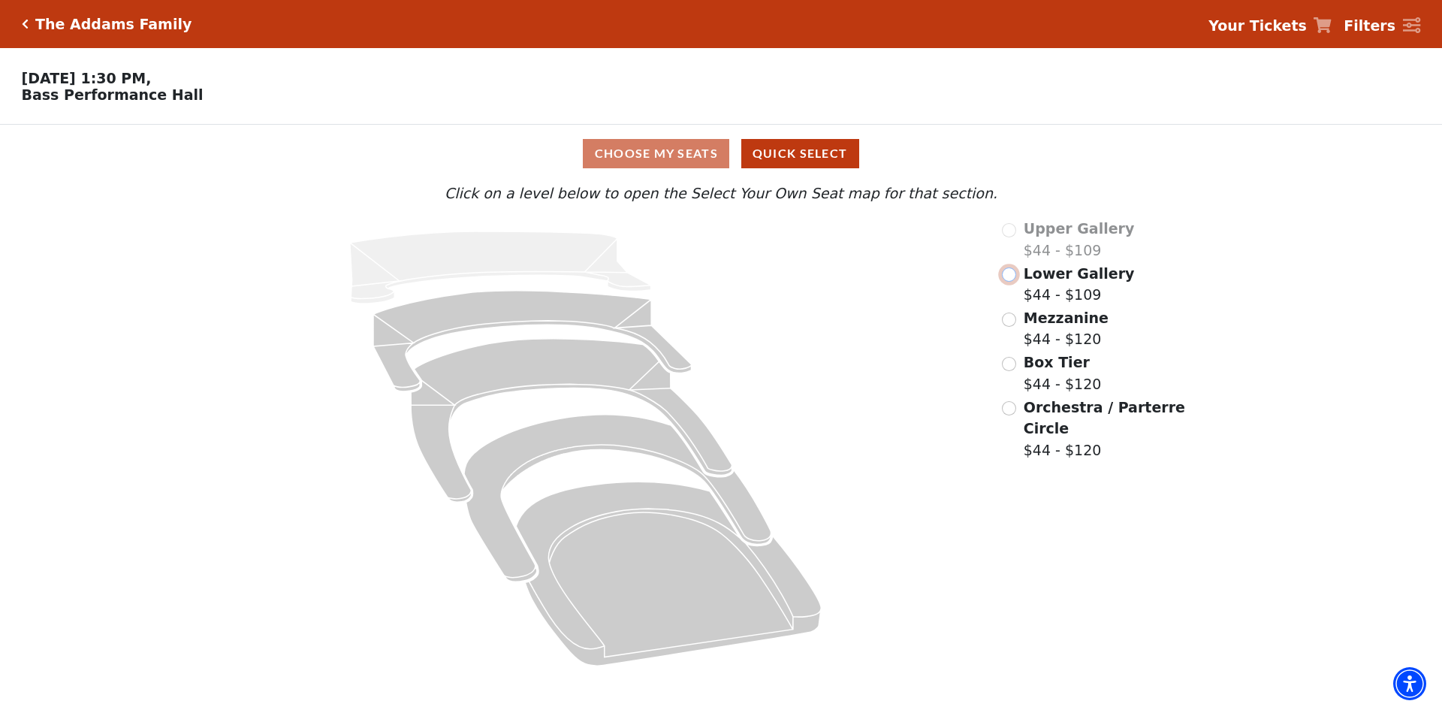
click at [1008, 280] on input "Lower Gallery$44 - $109\a" at bounding box center [1009, 274] width 14 height 14
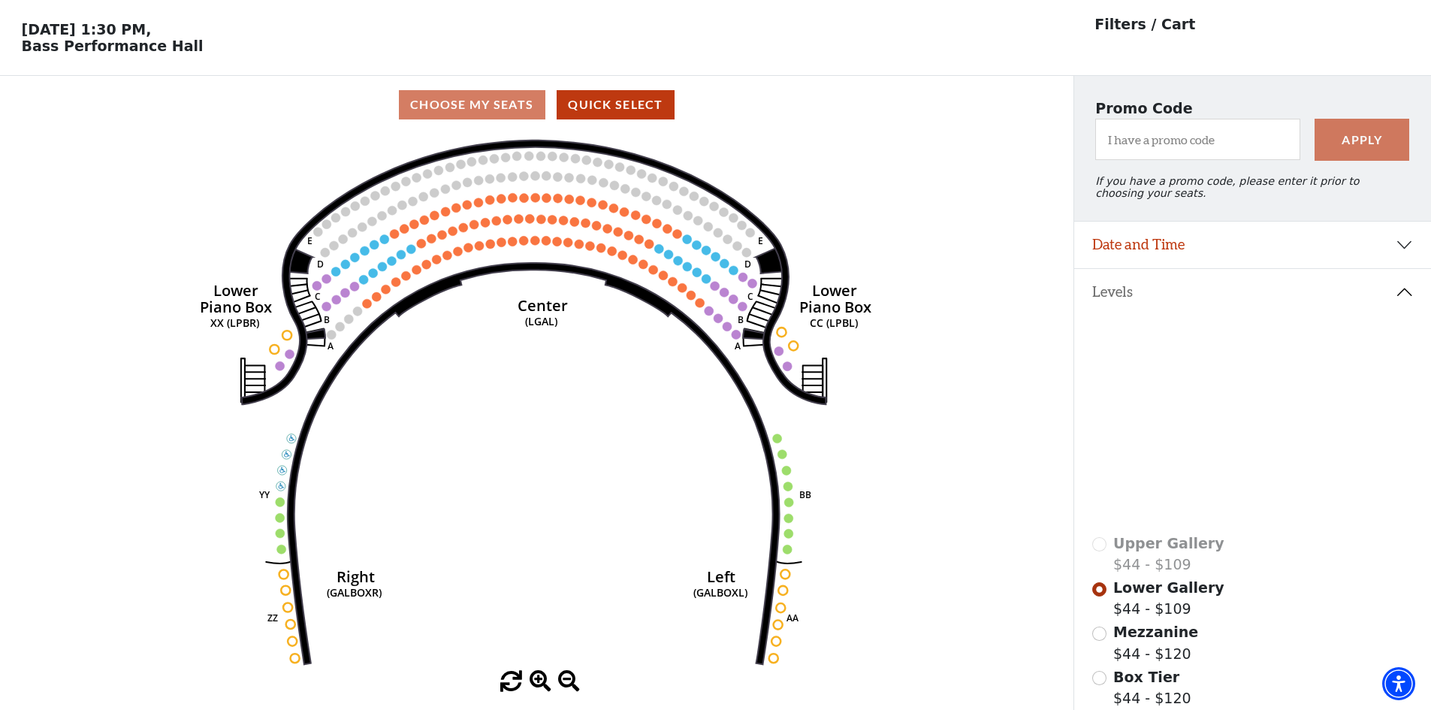
scroll to position [75, 0]
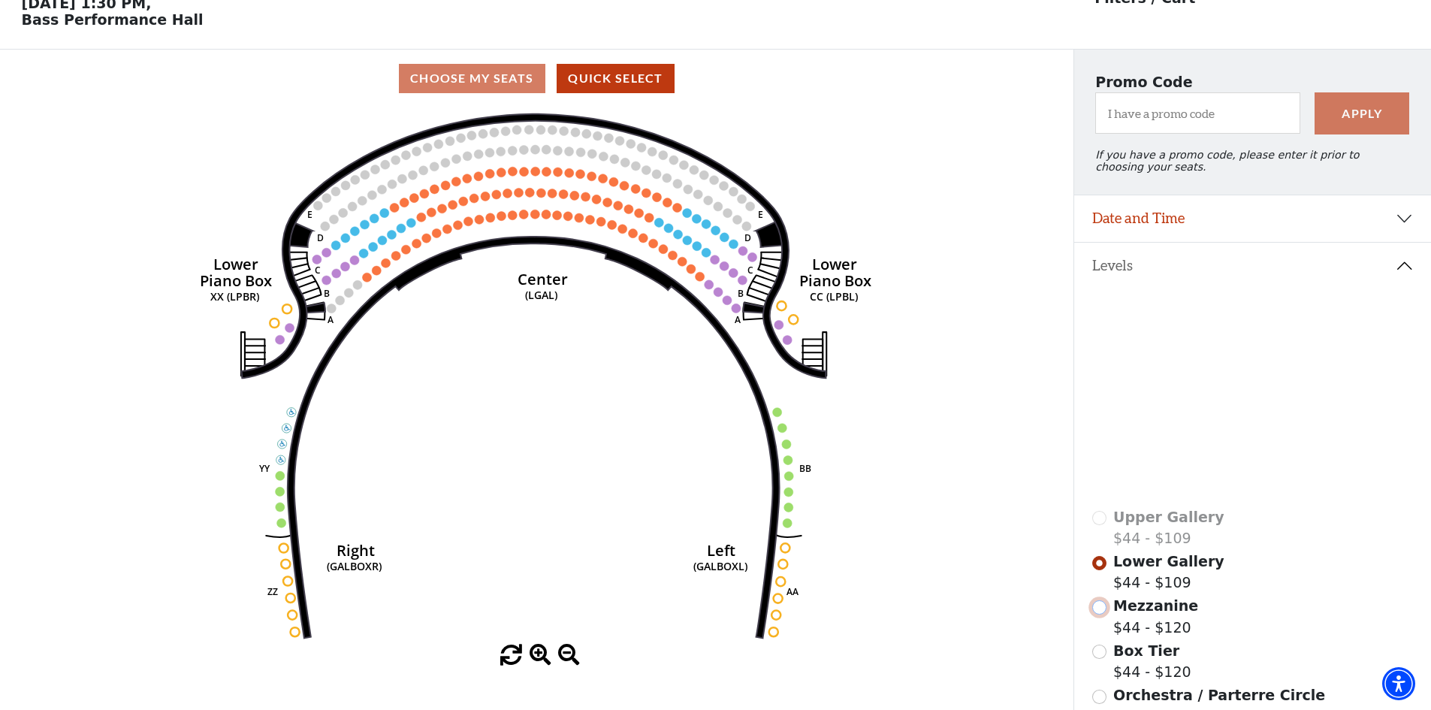
click at [1097, 614] on input "Mezzanine$44 - $120\a" at bounding box center [1099, 607] width 14 height 14
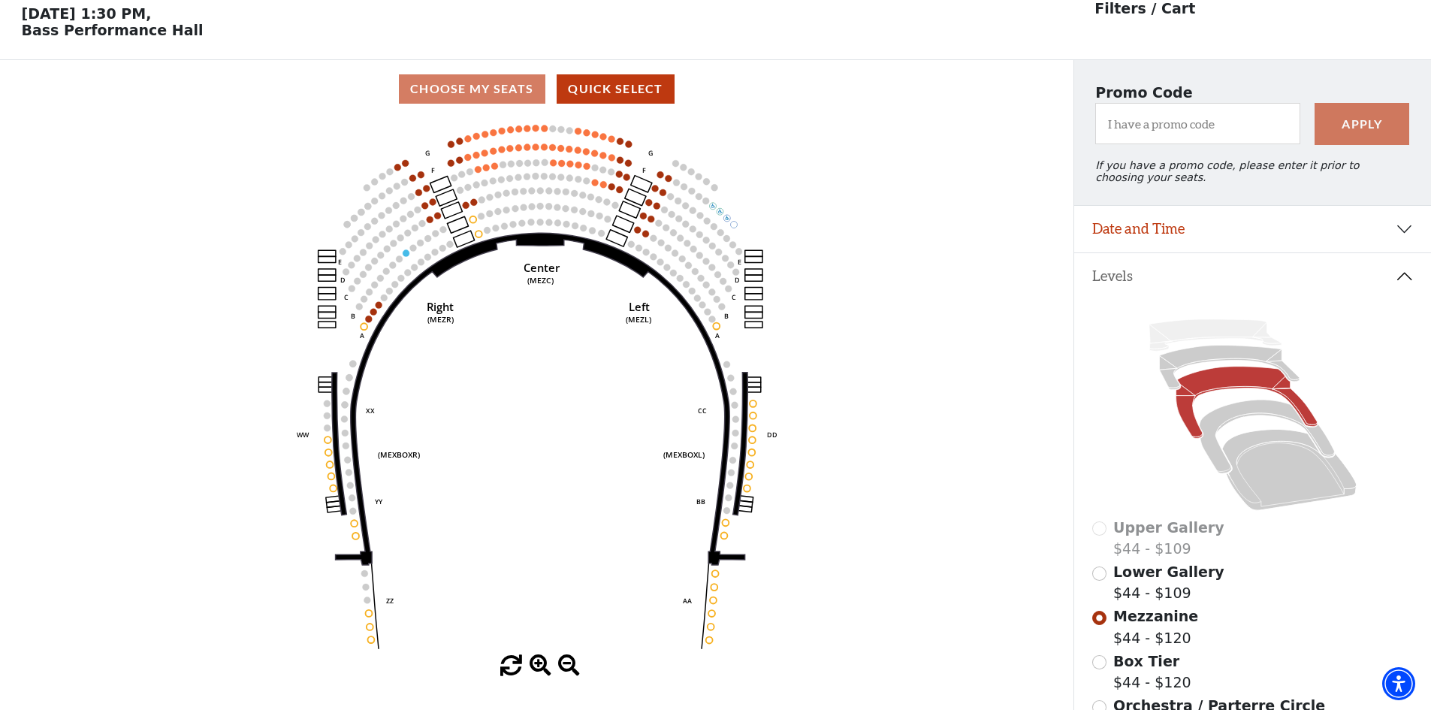
scroll to position [70, 0]
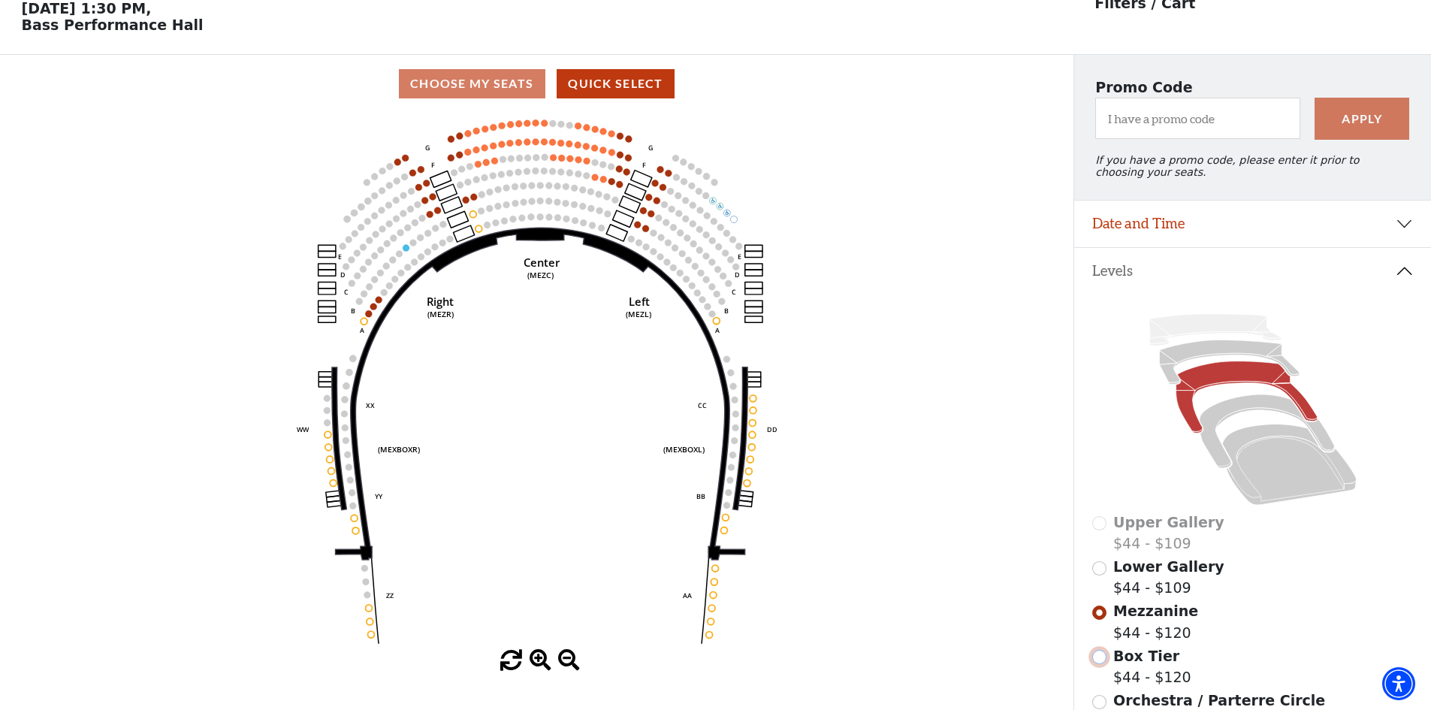
click at [1098, 663] on input "Box Tier$44 - $120\a" at bounding box center [1099, 657] width 14 height 14
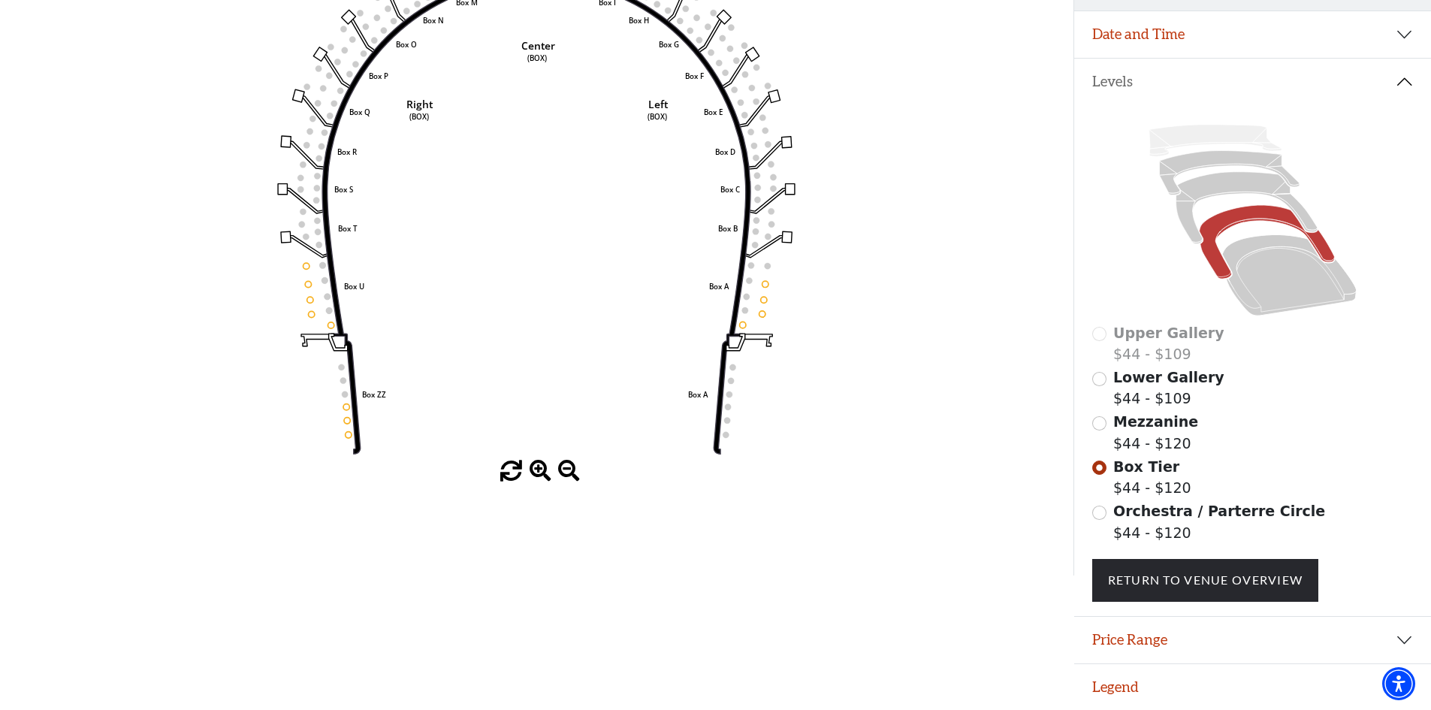
scroll to position [270, 0]
click at [1101, 508] on input "Orchestra / Parterre Circle$44 - $120\a" at bounding box center [1099, 513] width 14 height 14
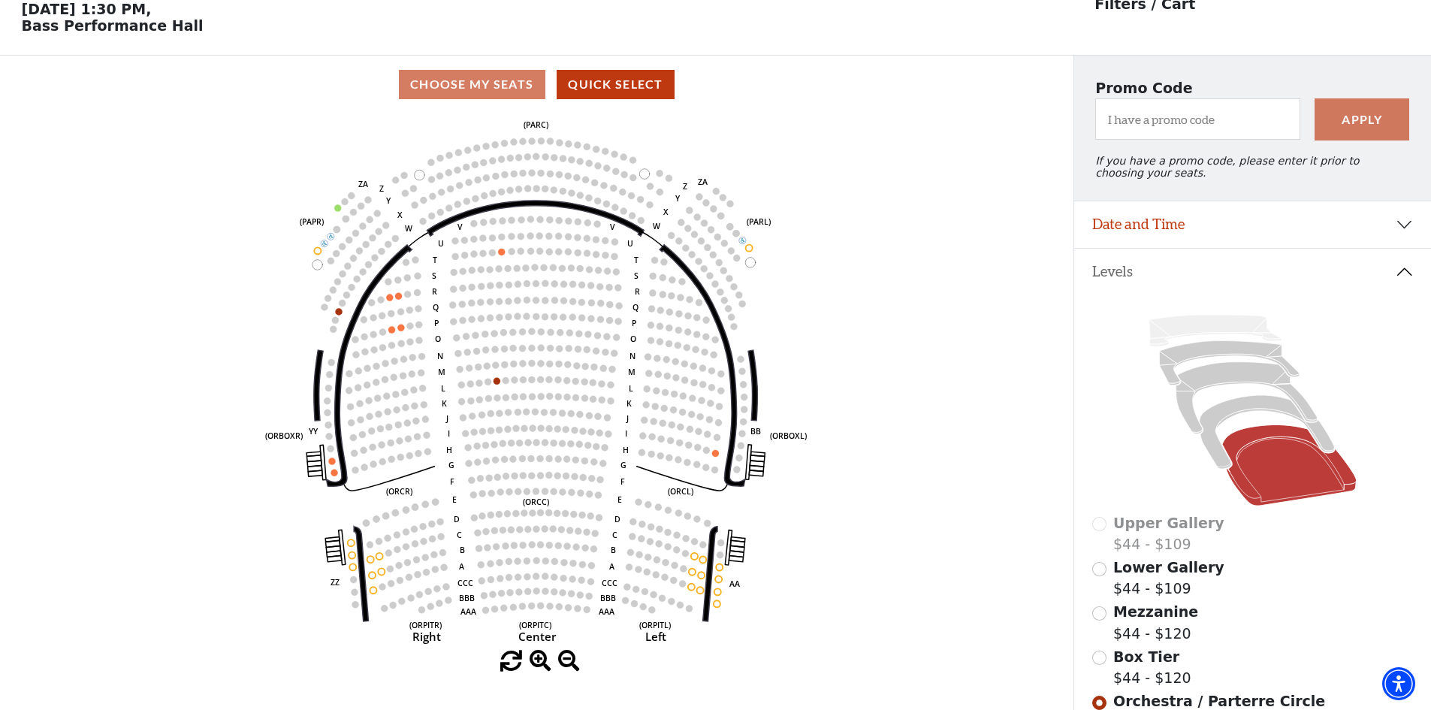
scroll to position [70, 0]
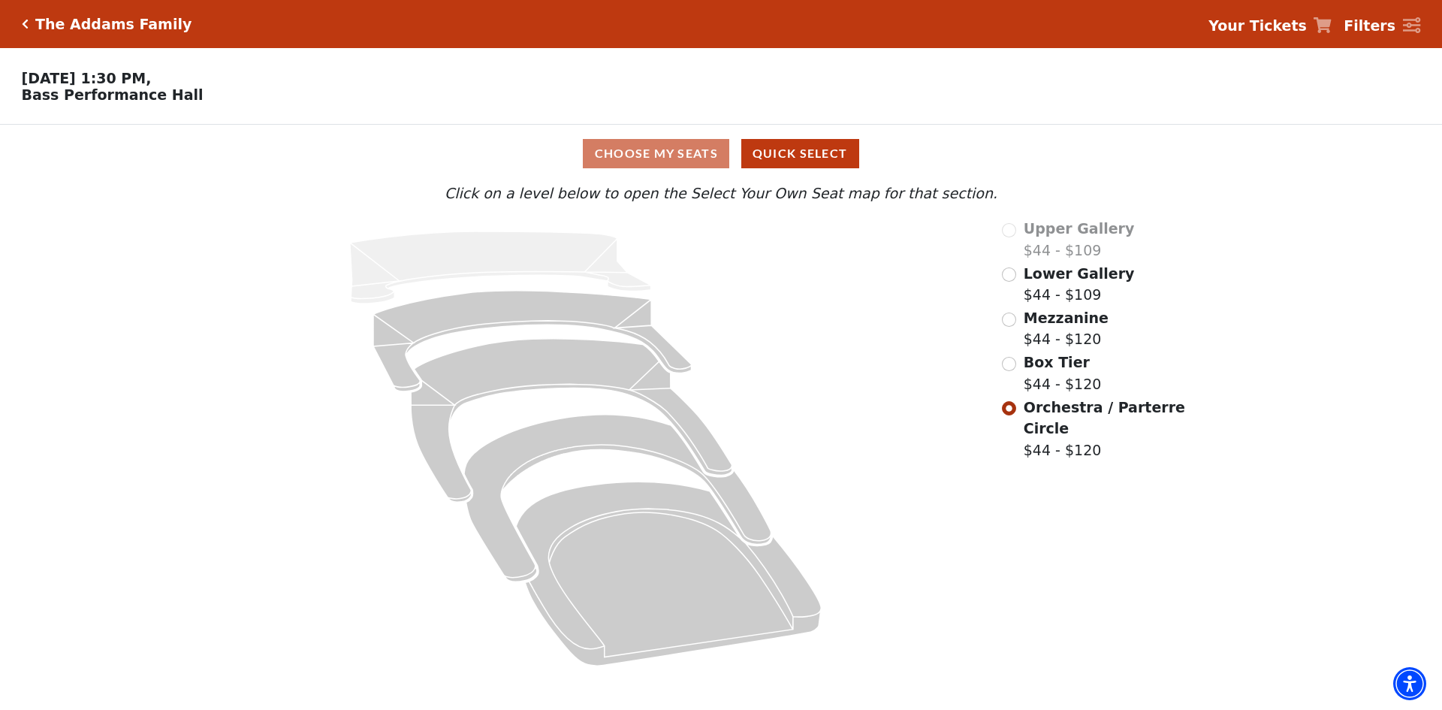
click at [26, 23] on icon "Click here to go back to filters" at bounding box center [25, 24] width 7 height 11
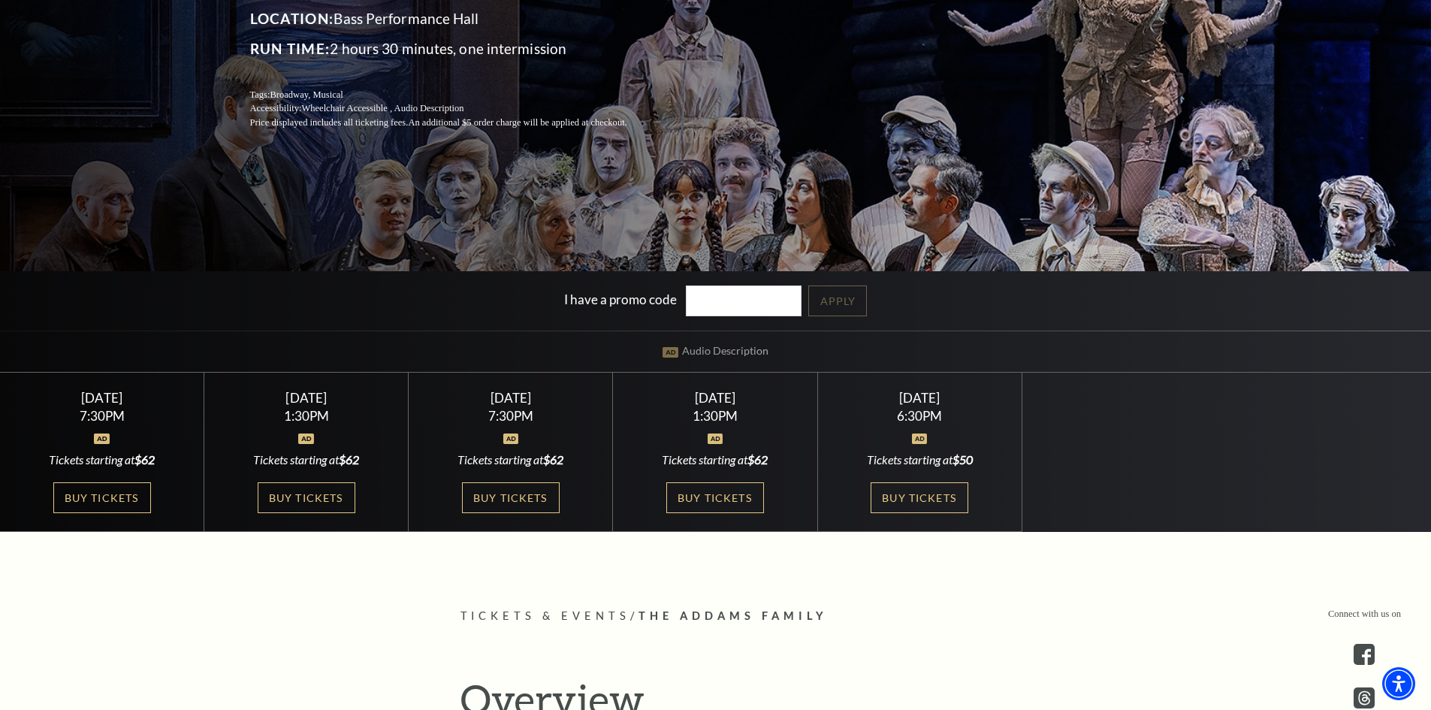
scroll to position [300, 0]
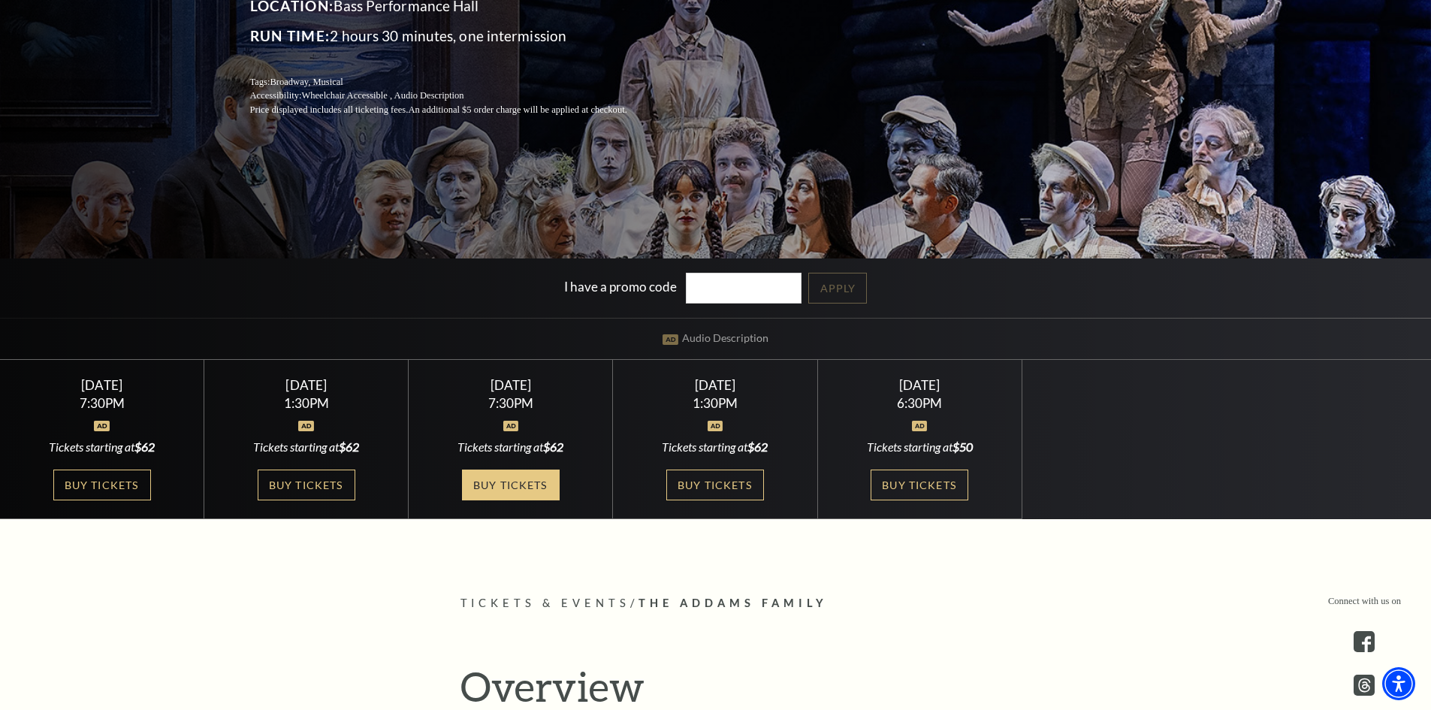
click at [525, 485] on link "Buy Tickets" at bounding box center [511, 485] width 98 height 31
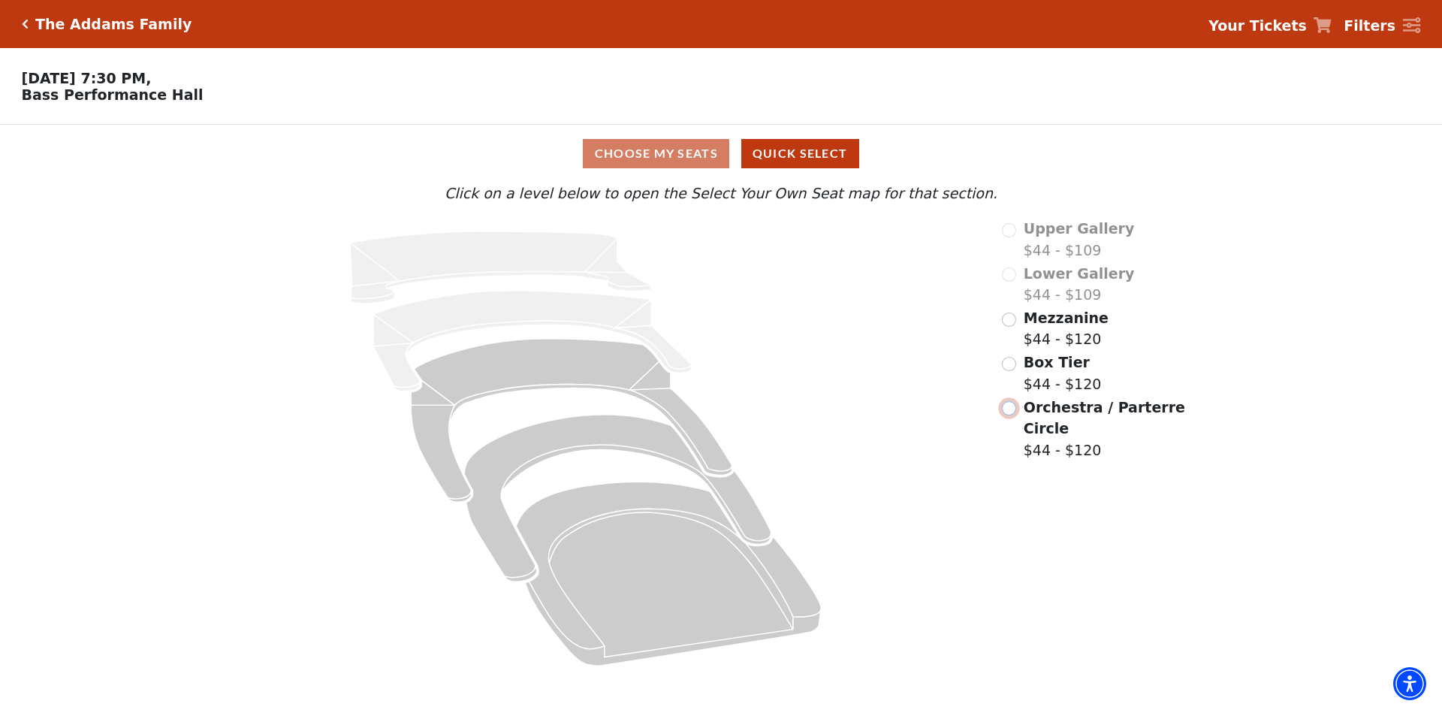
click at [1013, 415] on input "Orchestra / Parterre Circle$44 - $120\a" at bounding box center [1009, 408] width 14 height 14
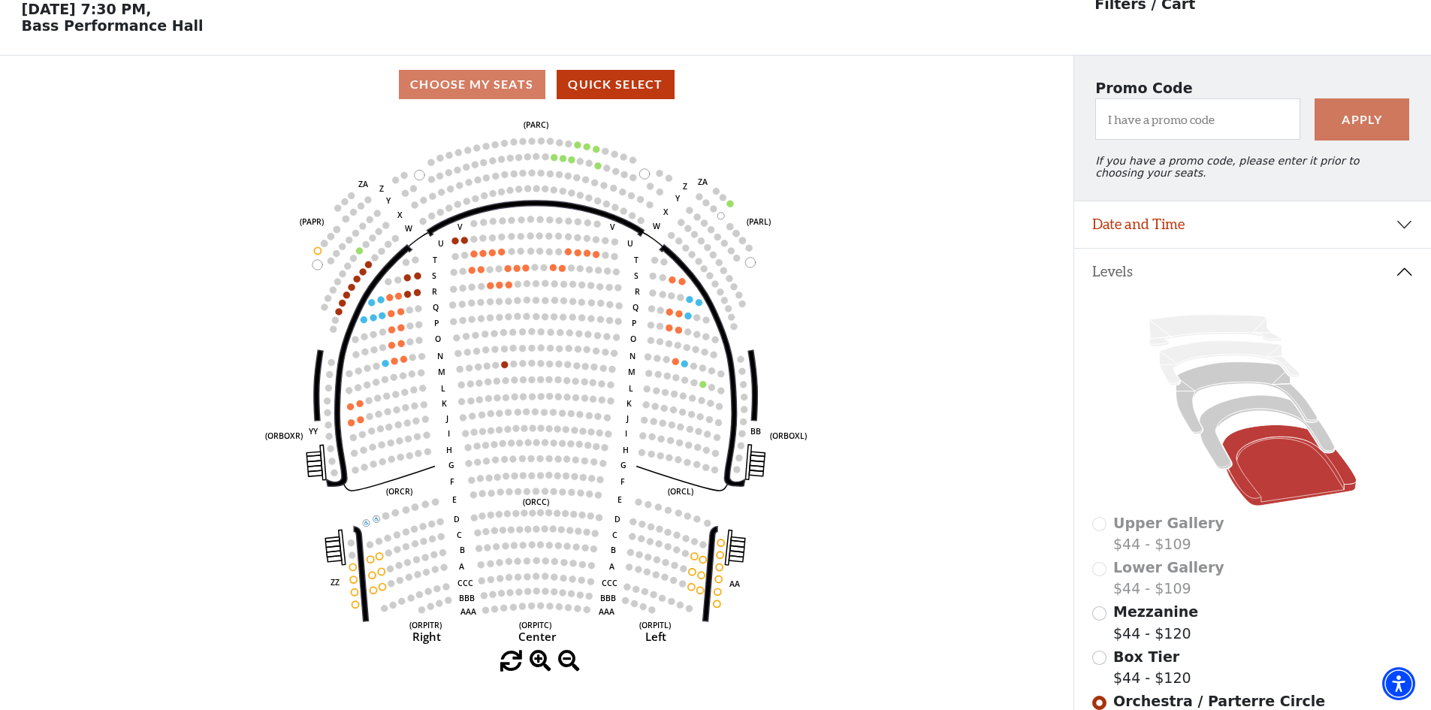
scroll to position [70, 0]
click at [1104, 664] on input "Box Tier$44 - $120\a" at bounding box center [1099, 657] width 14 height 14
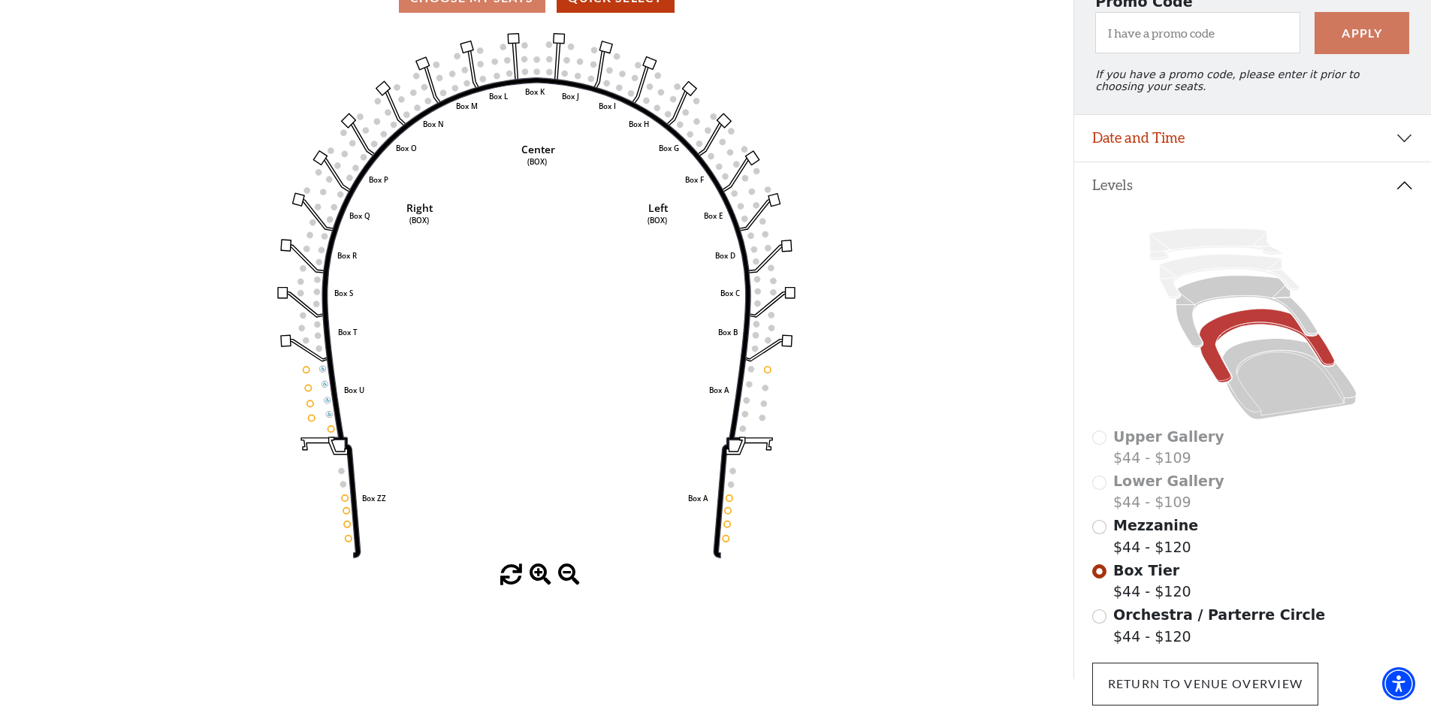
scroll to position [270, 0]
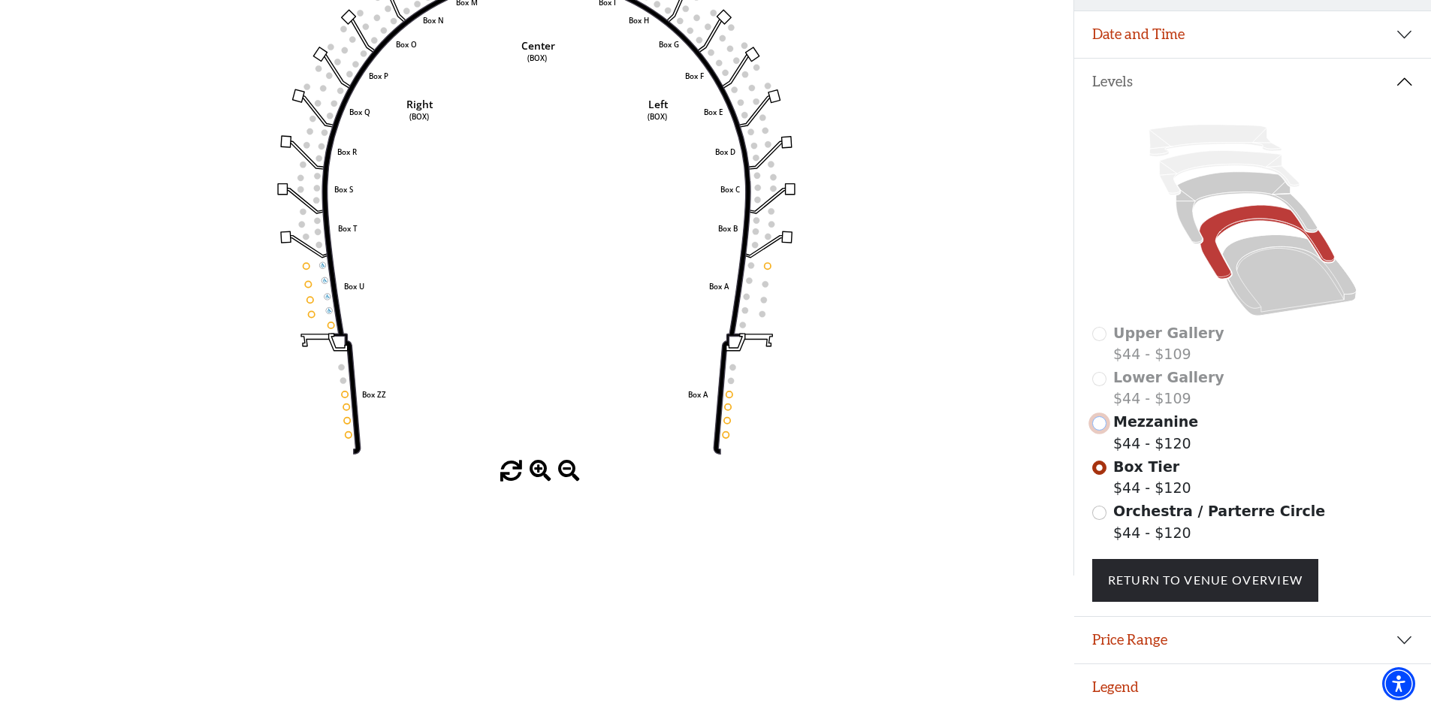
click at [1096, 418] on input "Mezzanine$44 - $120\a" at bounding box center [1099, 423] width 14 height 14
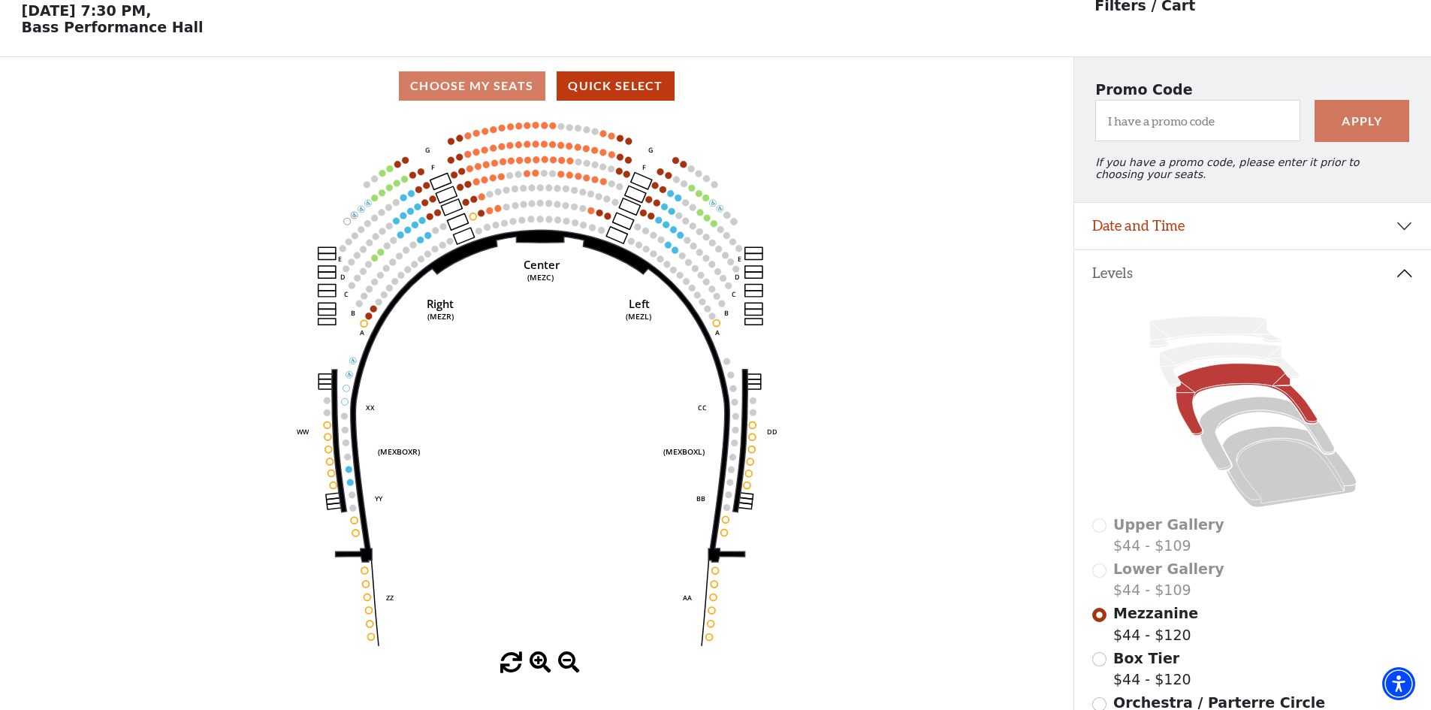
scroll to position [70, 0]
